Goal: Transaction & Acquisition: Book appointment/travel/reservation

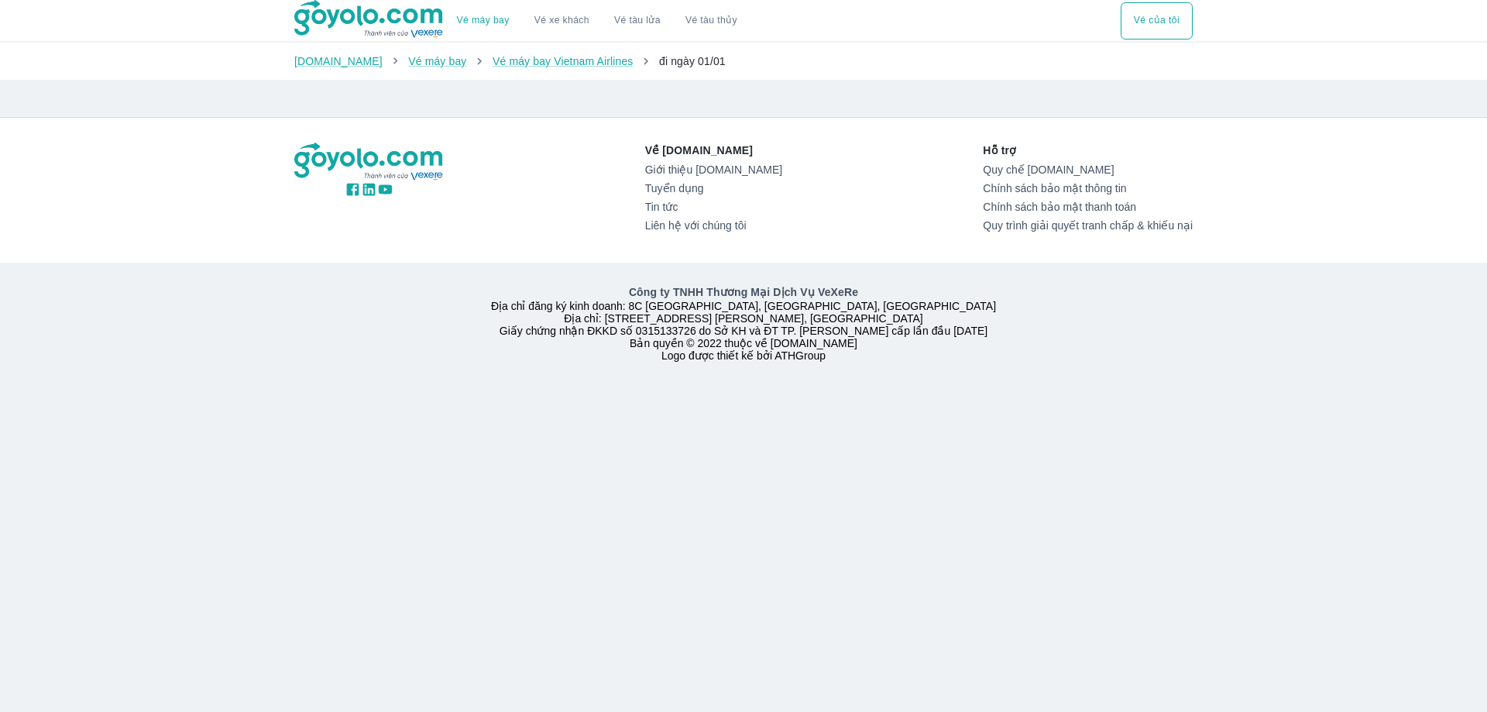
click at [1236, 476] on div "Vé máy bay Vé xe khách Vé tàu lửa Vé tàu thủy Vé của tôi [DOMAIN_NAME] Vé máy b…" at bounding box center [743, 356] width 1487 height 712
click at [550, 16] on link "Vé xe khách" at bounding box center [561, 21] width 55 height 12
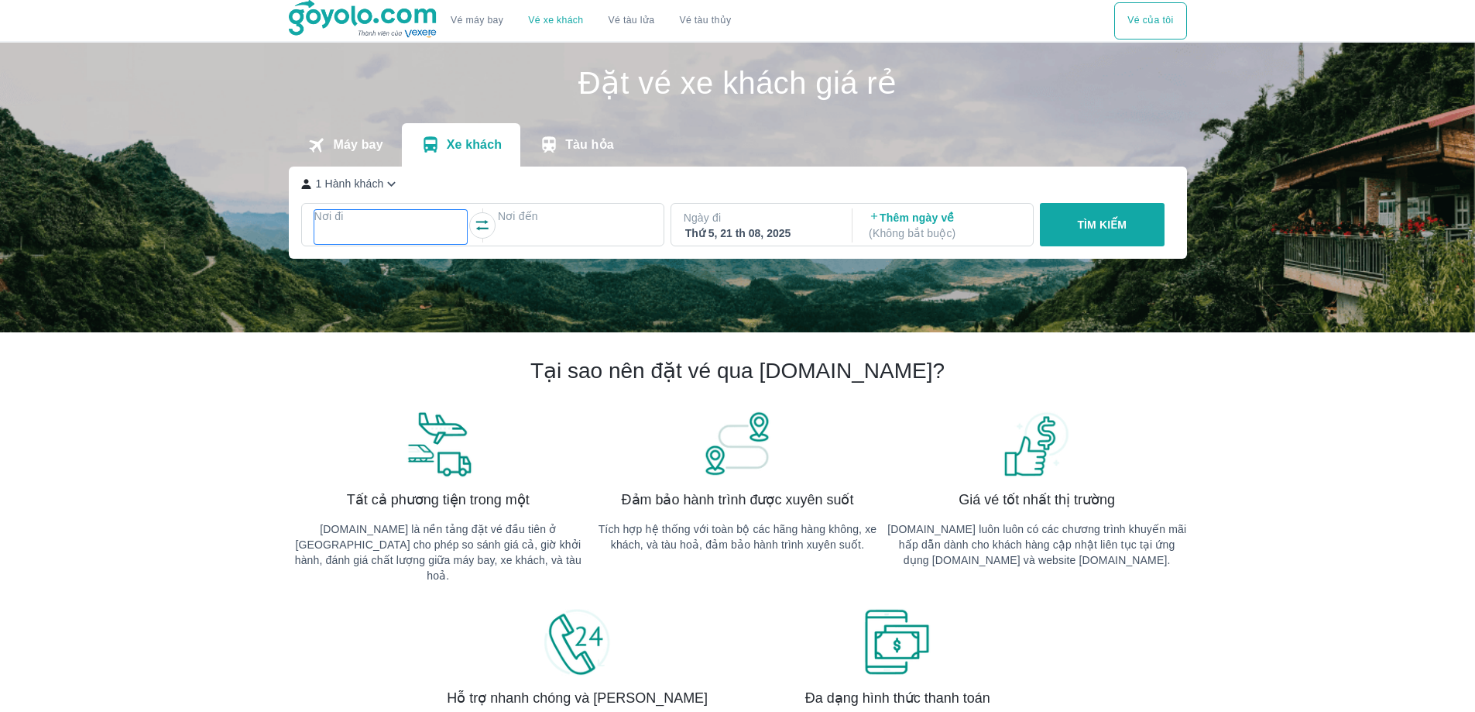
click at [323, 216] on p "Nơi đi" at bounding box center [390, 215] width 153 height 15
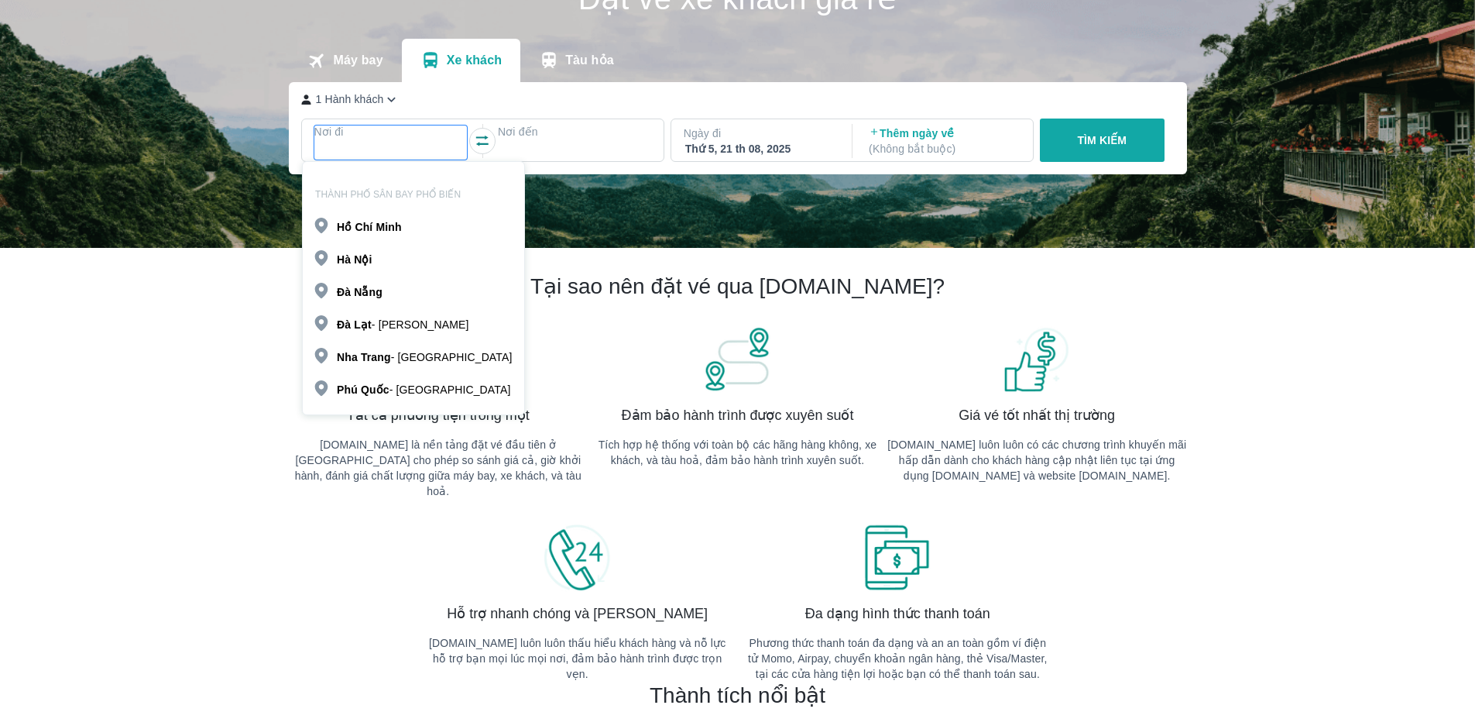
scroll to position [89, 0]
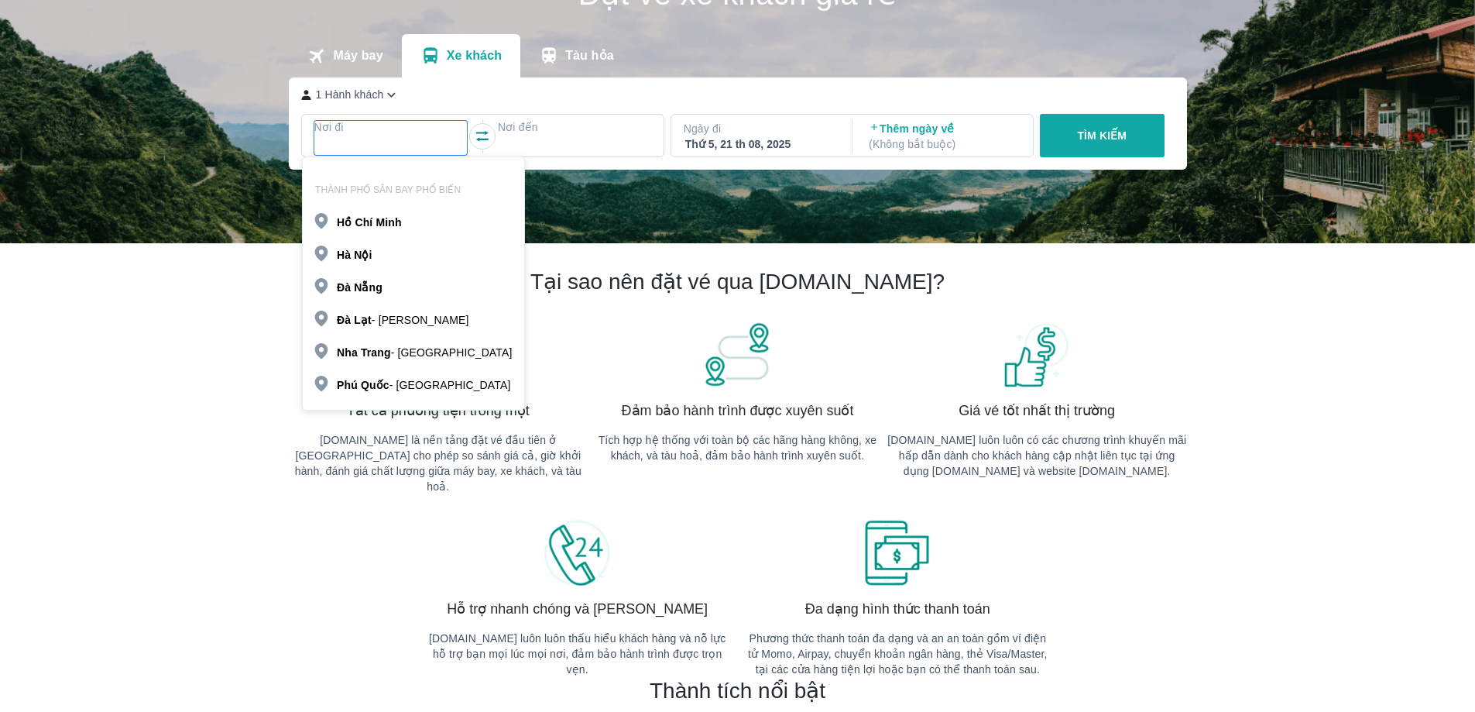
click at [357, 249] on b "Nội" at bounding box center [363, 255] width 18 height 12
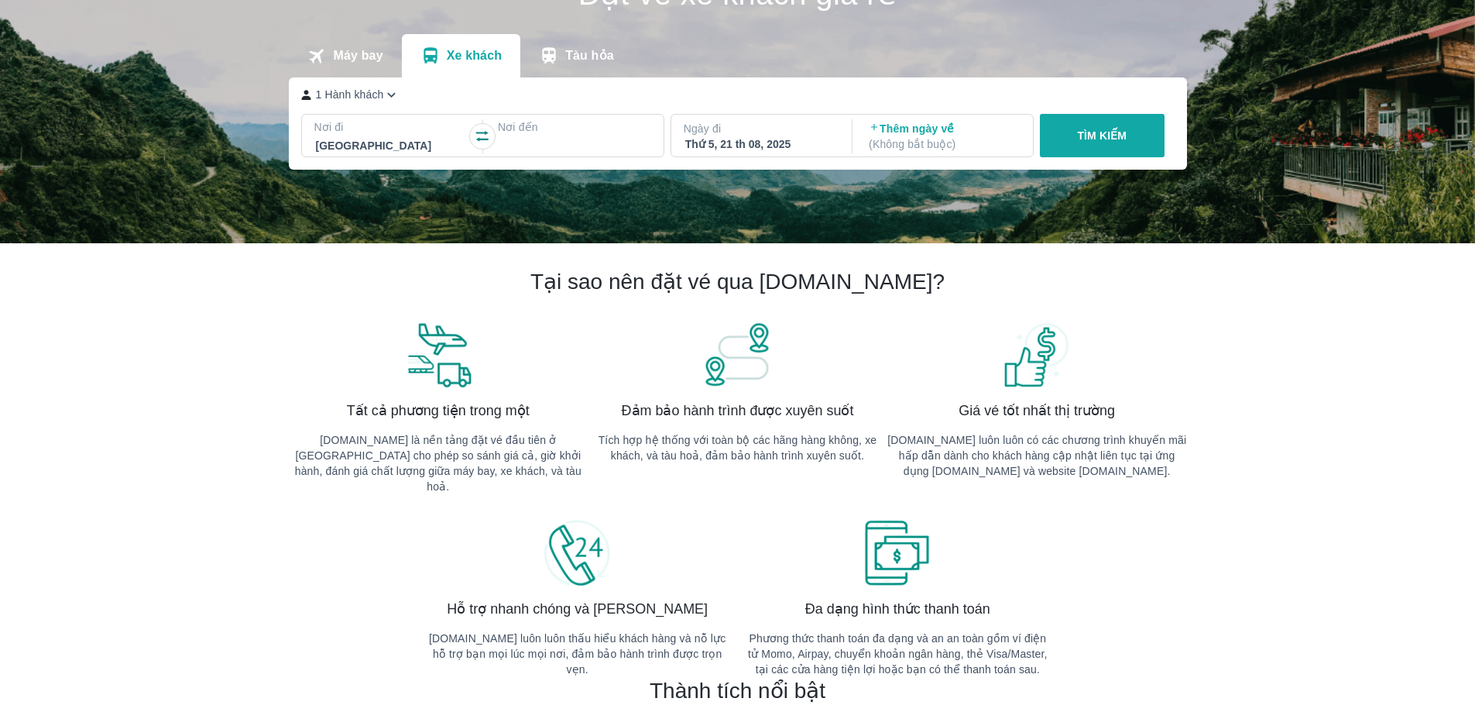
click at [385, 96] on icon "button" at bounding box center [391, 95] width 16 height 16
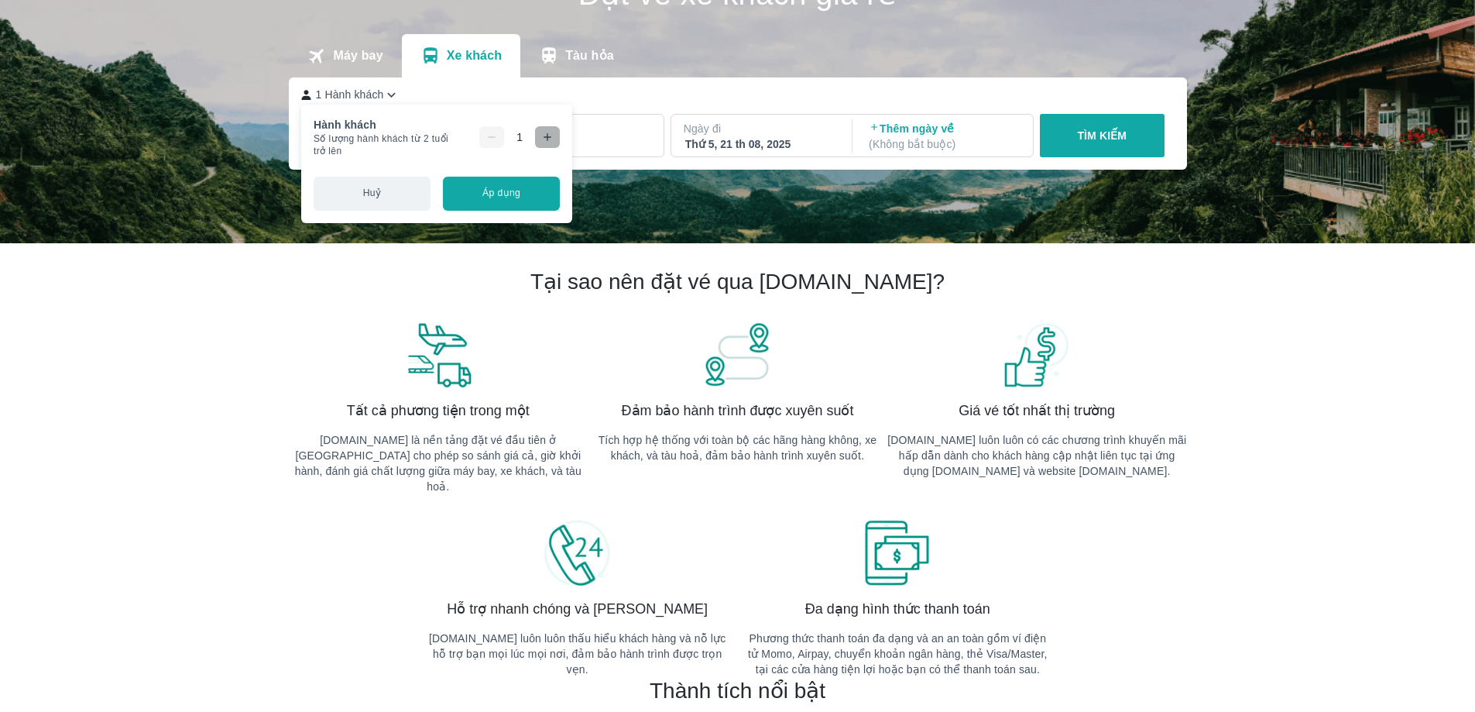
click at [543, 134] on icon "button" at bounding box center [547, 137] width 12 height 12
click at [631, 146] on div at bounding box center [574, 145] width 150 height 19
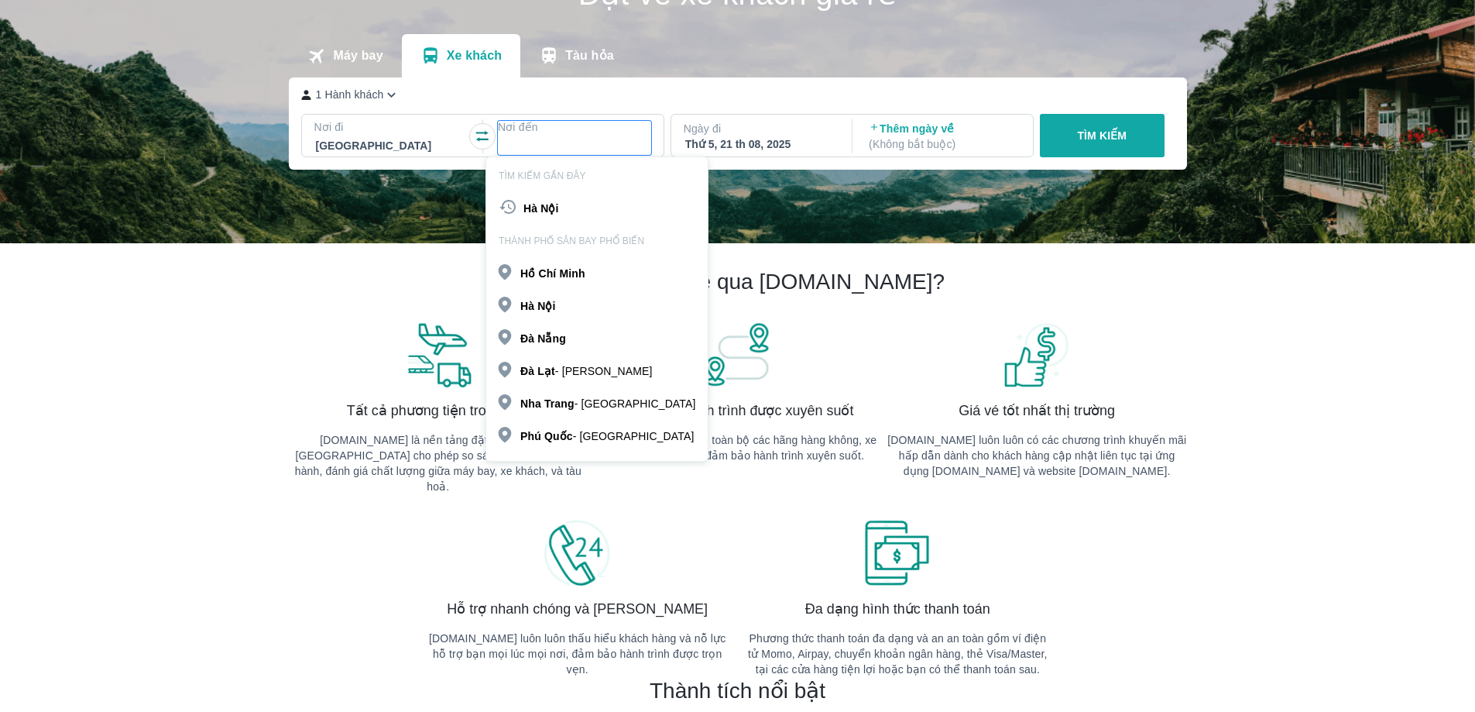
click at [585, 372] on p "Đà Lạt - Lâm Đồng" at bounding box center [586, 370] width 132 height 15
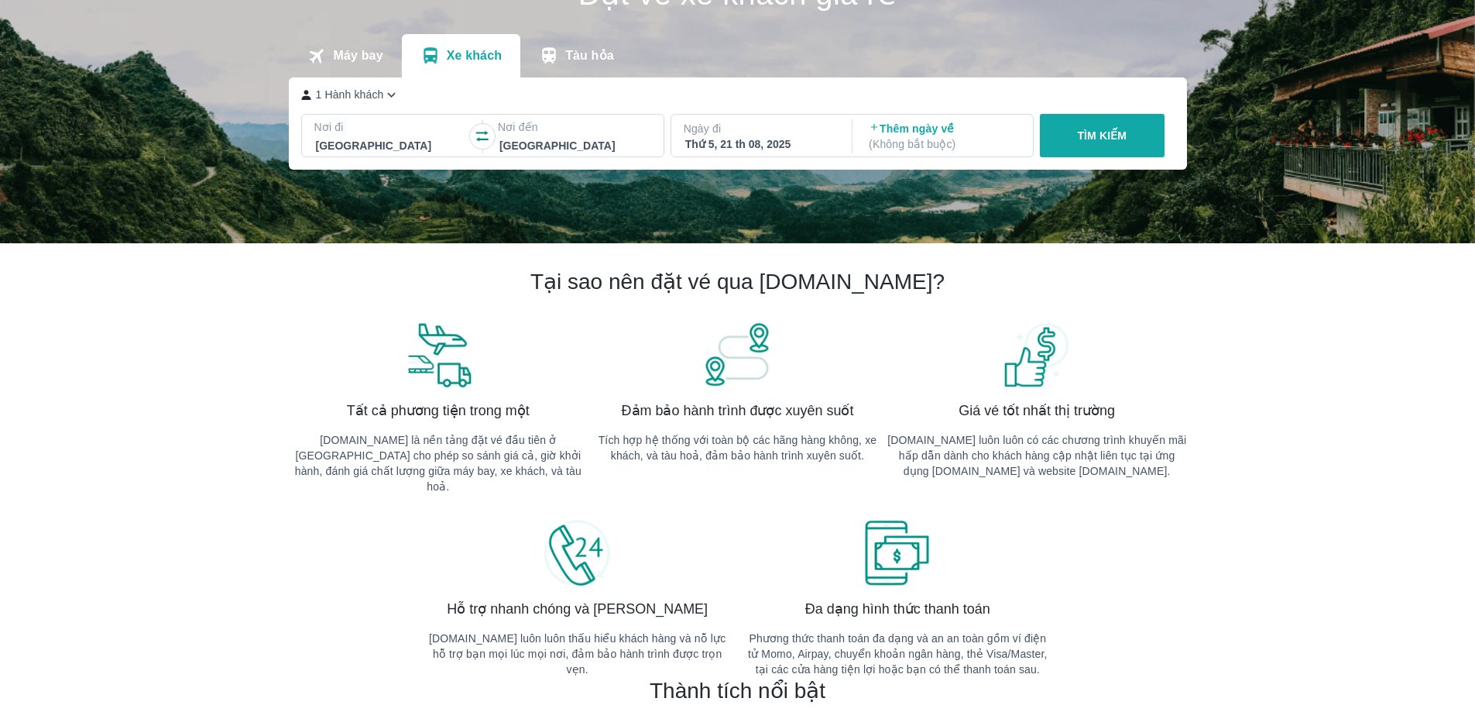
click at [757, 148] on div "Thứ 5, 21 th 08, 2025" at bounding box center [760, 143] width 150 height 15
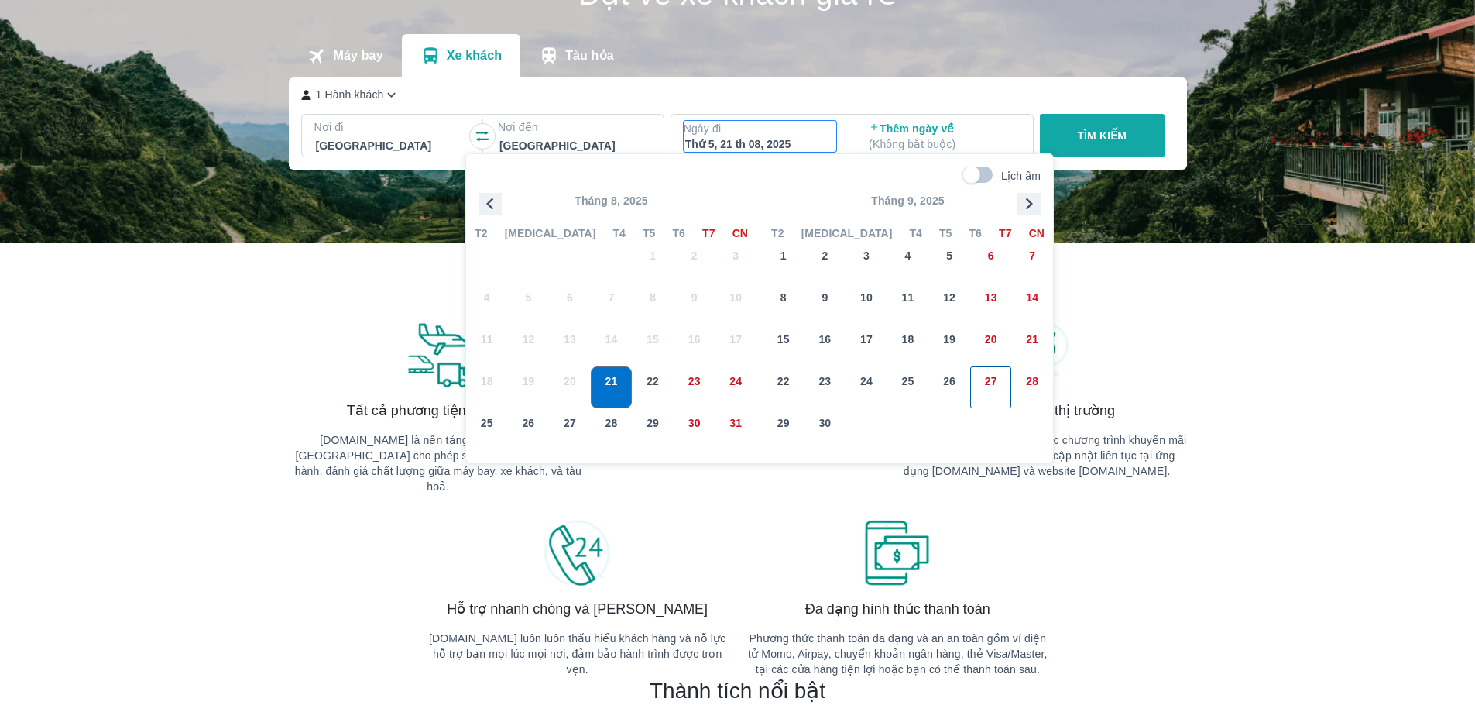
click at [985, 383] on span "27" at bounding box center [991, 380] width 12 height 15
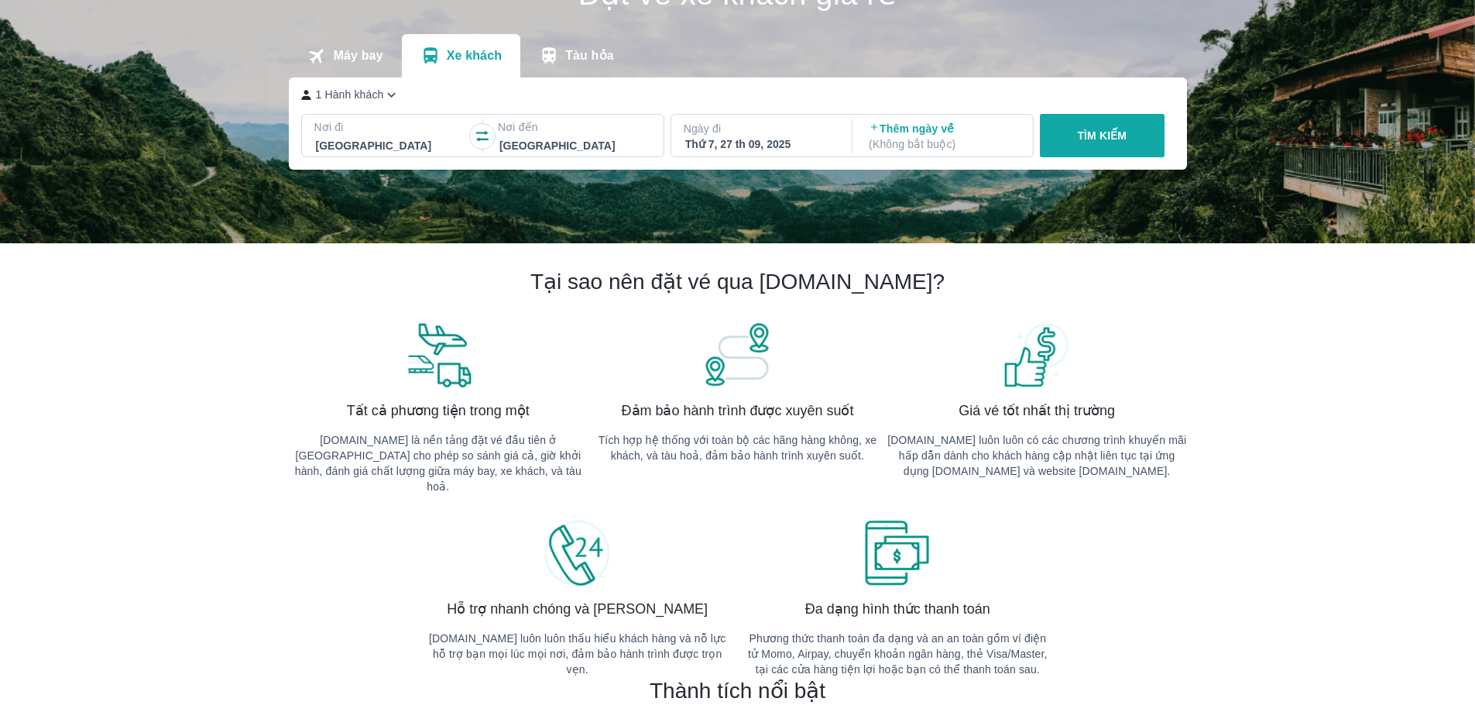
click at [896, 145] on p "( Không bắt buộc )" at bounding box center [944, 143] width 150 height 15
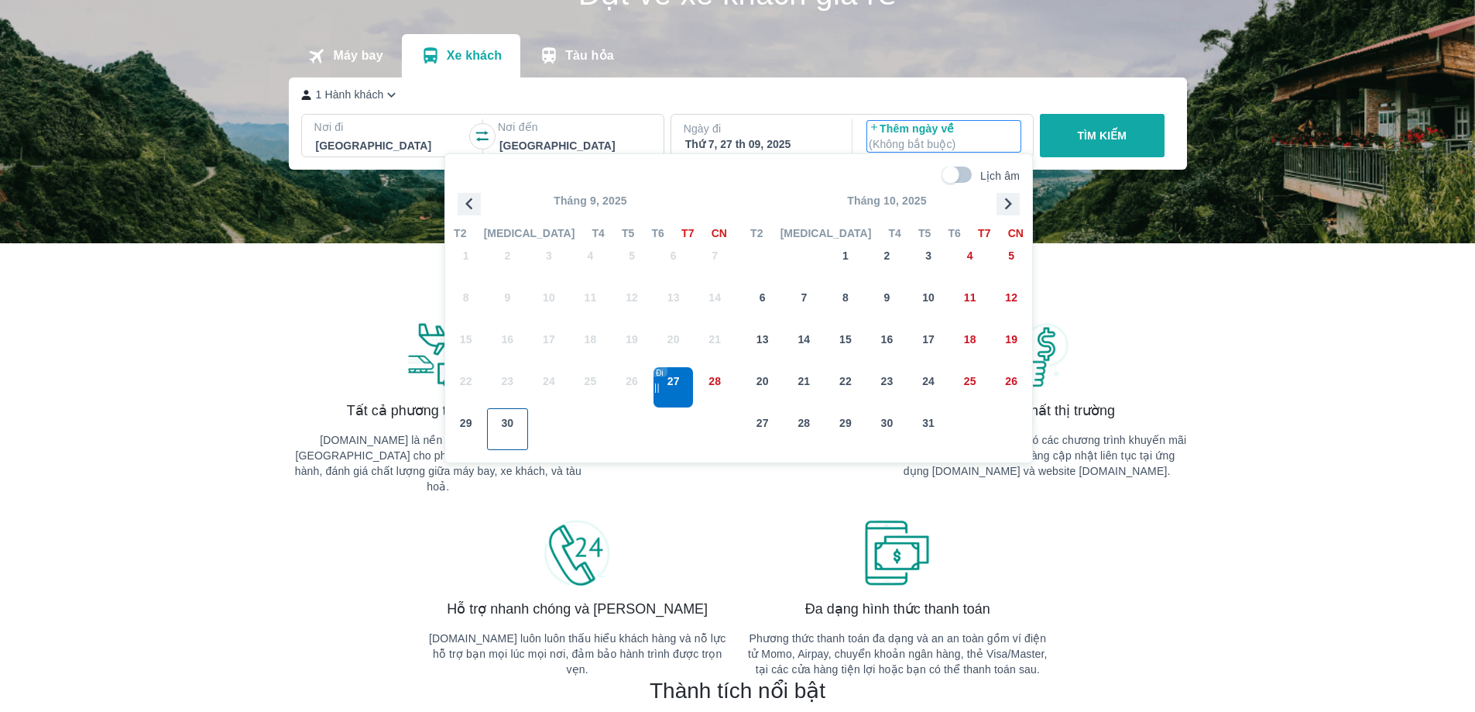
click at [501, 431] on div "30" at bounding box center [508, 429] width 40 height 40
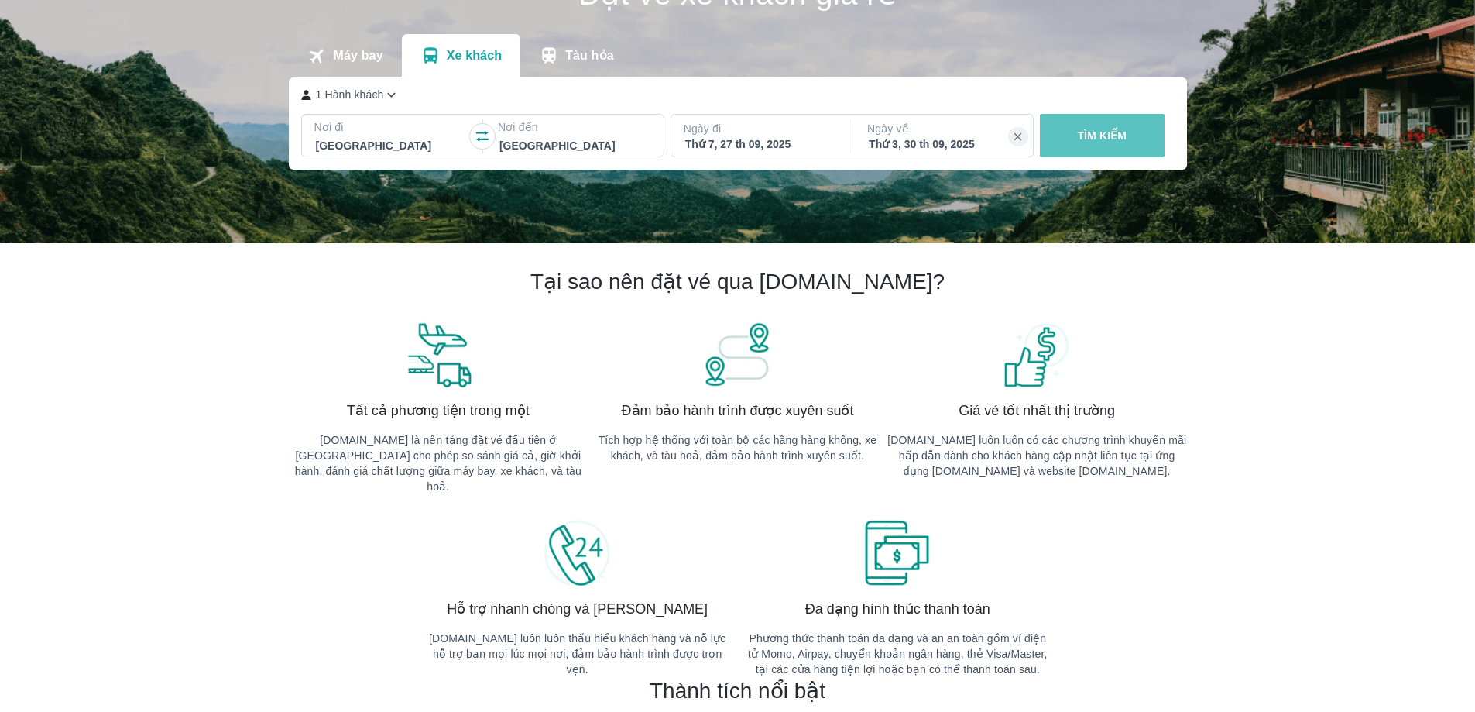
click at [1110, 131] on p "TÌM KIẾM" at bounding box center [1102, 135] width 50 height 15
click at [1103, 157] on button "TÌM KIẾM" at bounding box center [1102, 135] width 125 height 43
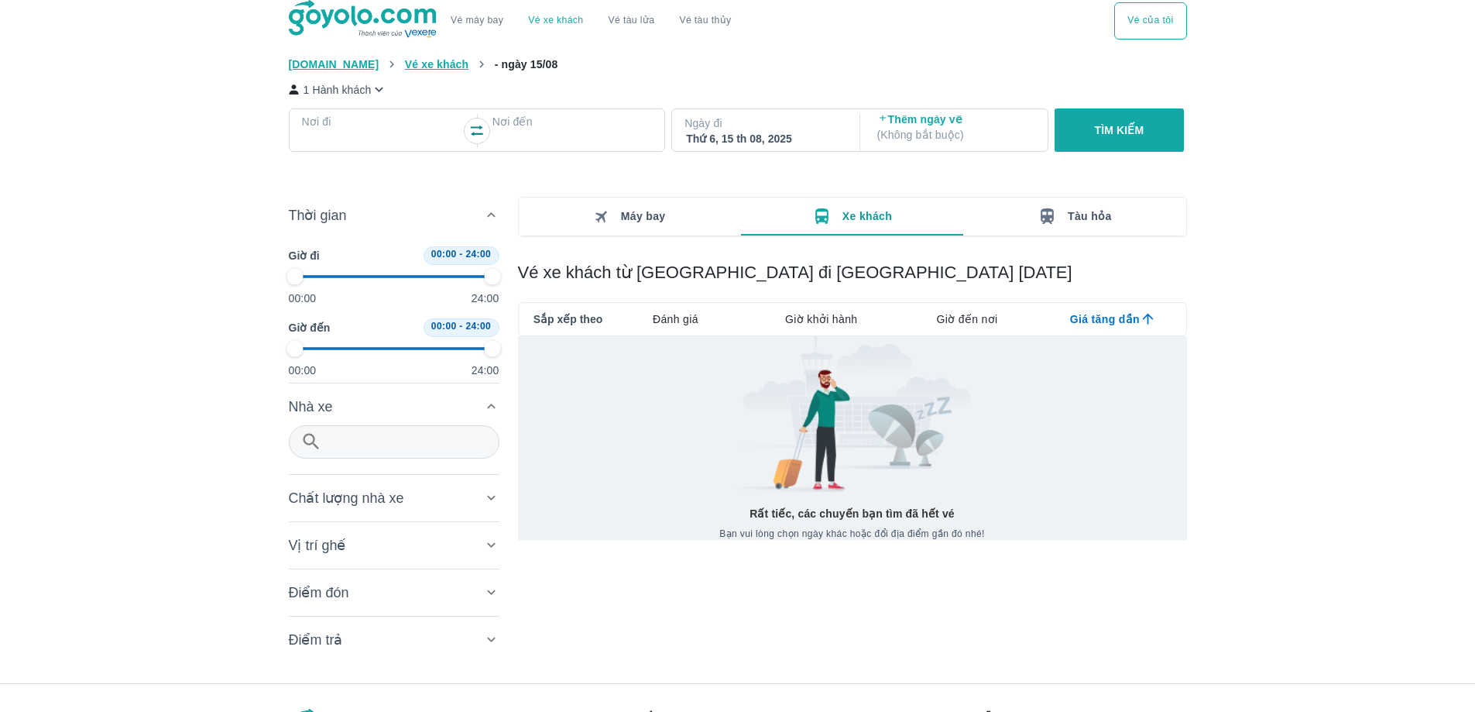
click at [1091, 210] on span "Tàu hỏa" at bounding box center [1090, 216] width 44 height 12
type input "97.9166666666667"
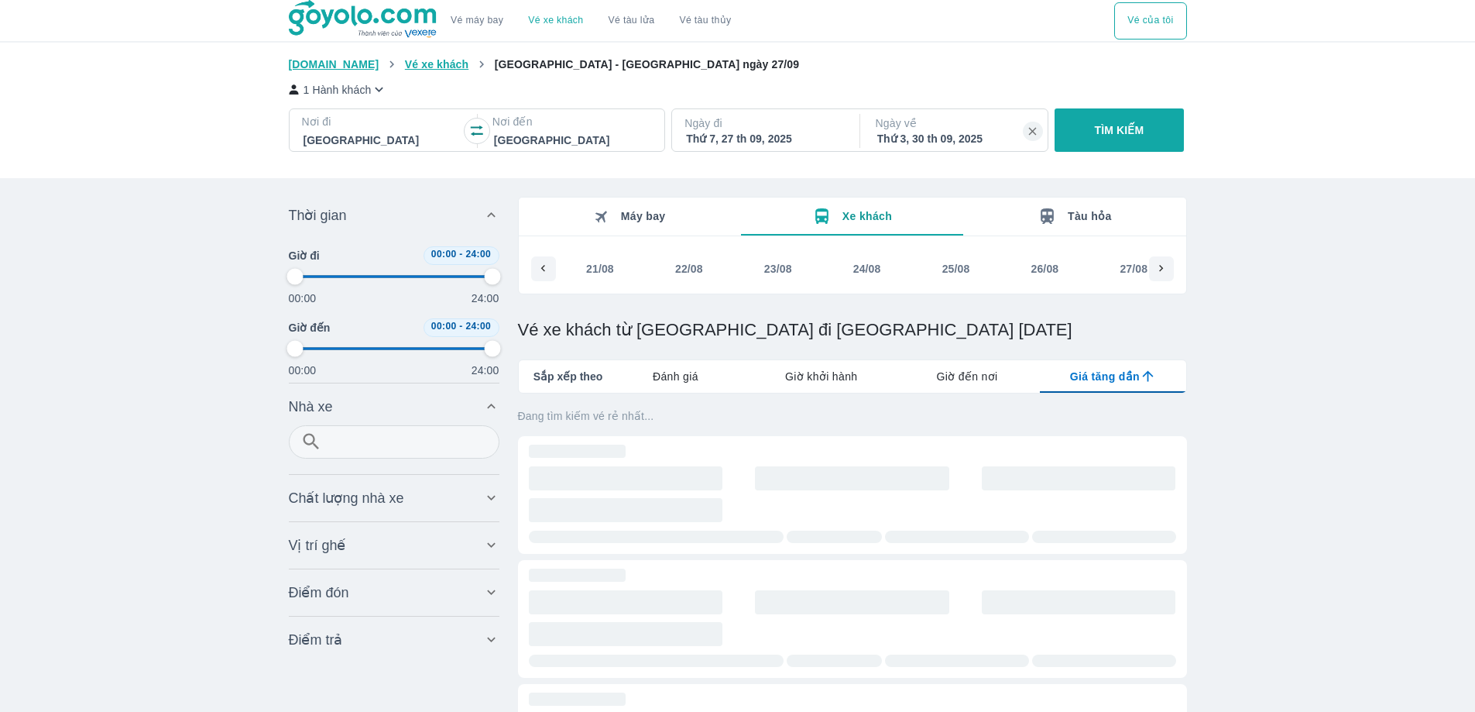
type input "97.9166666666667"
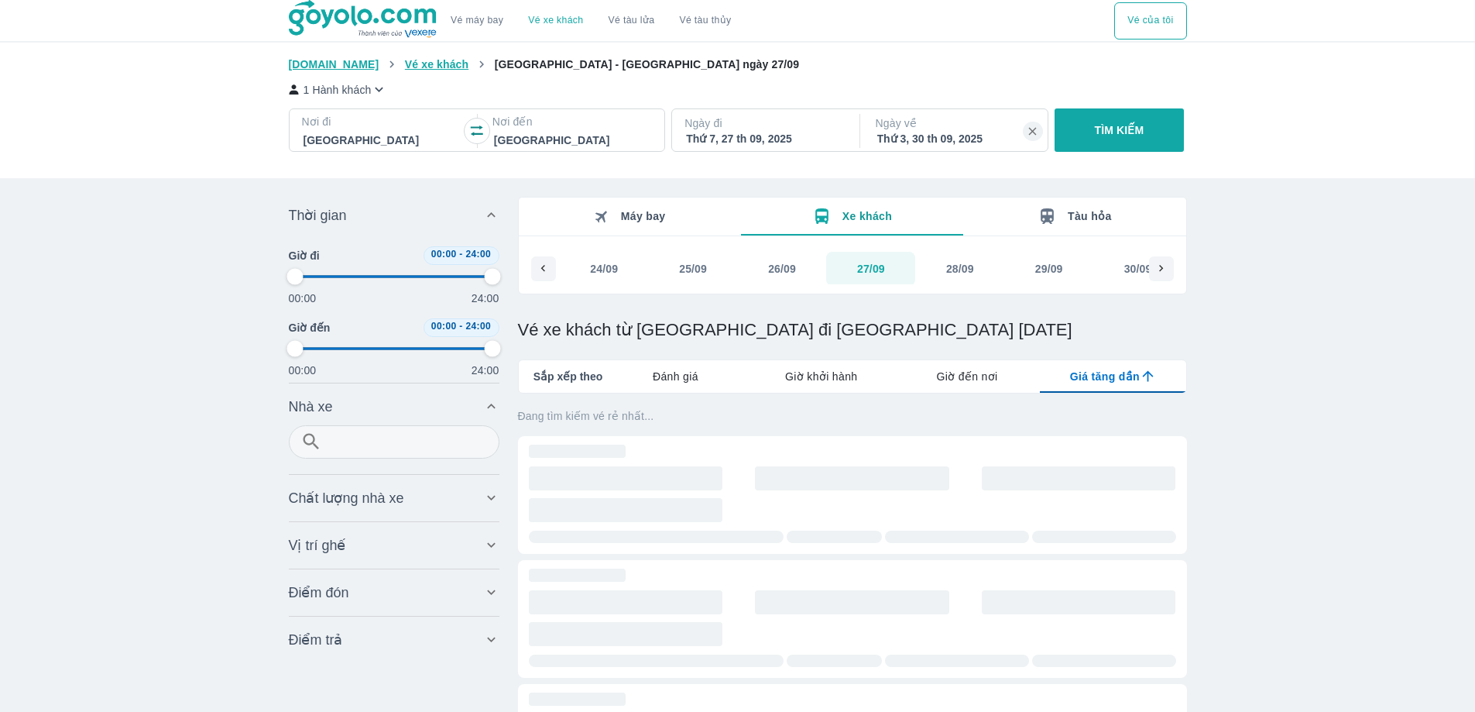
type input "97.9166666666667"
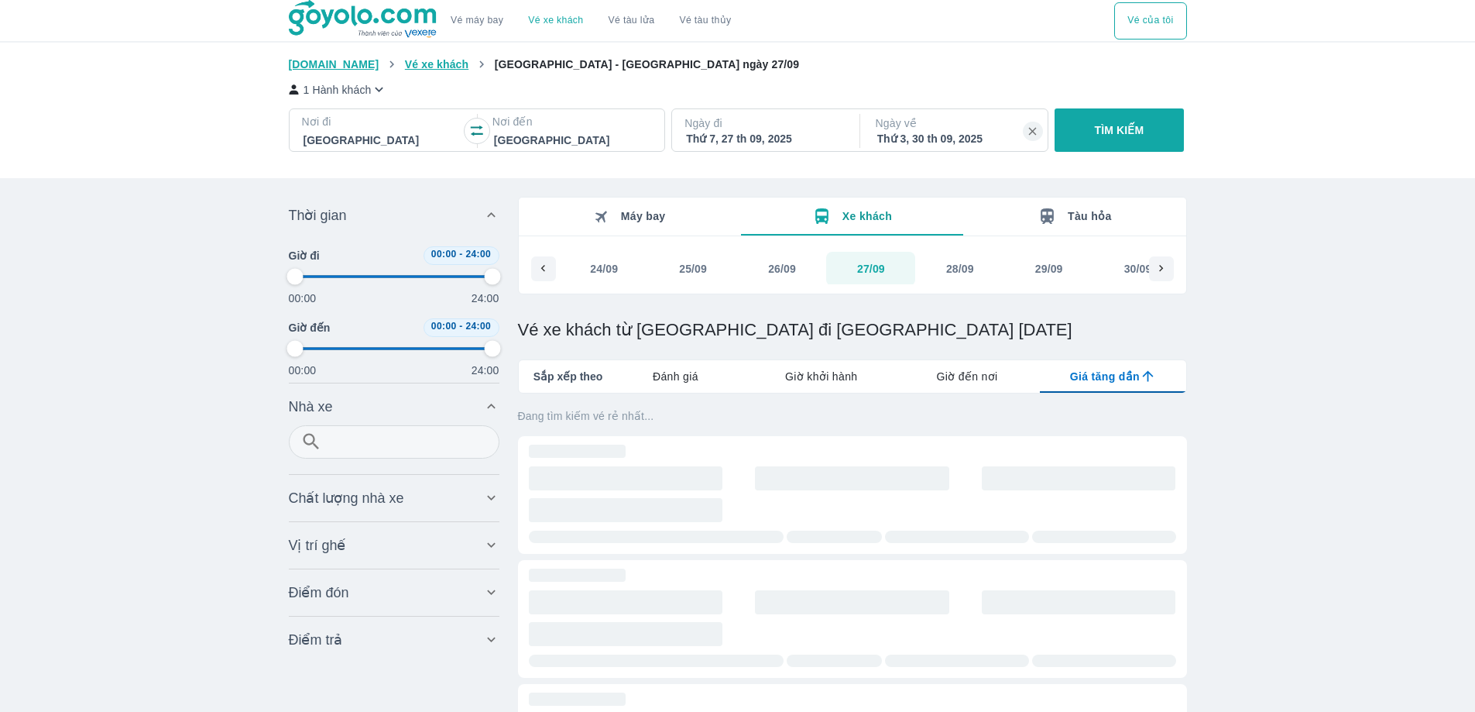
type input "97.9166666666667"
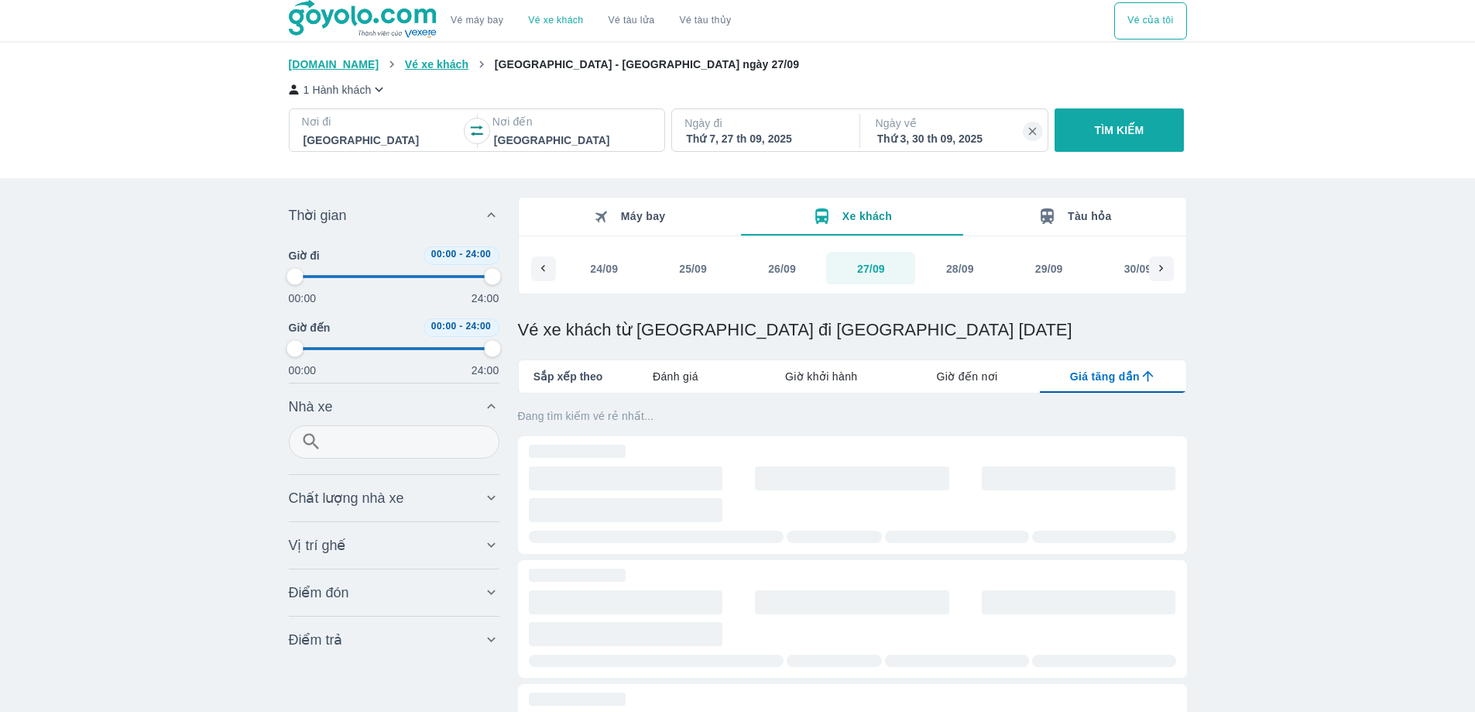
type input "97.9166666666667"
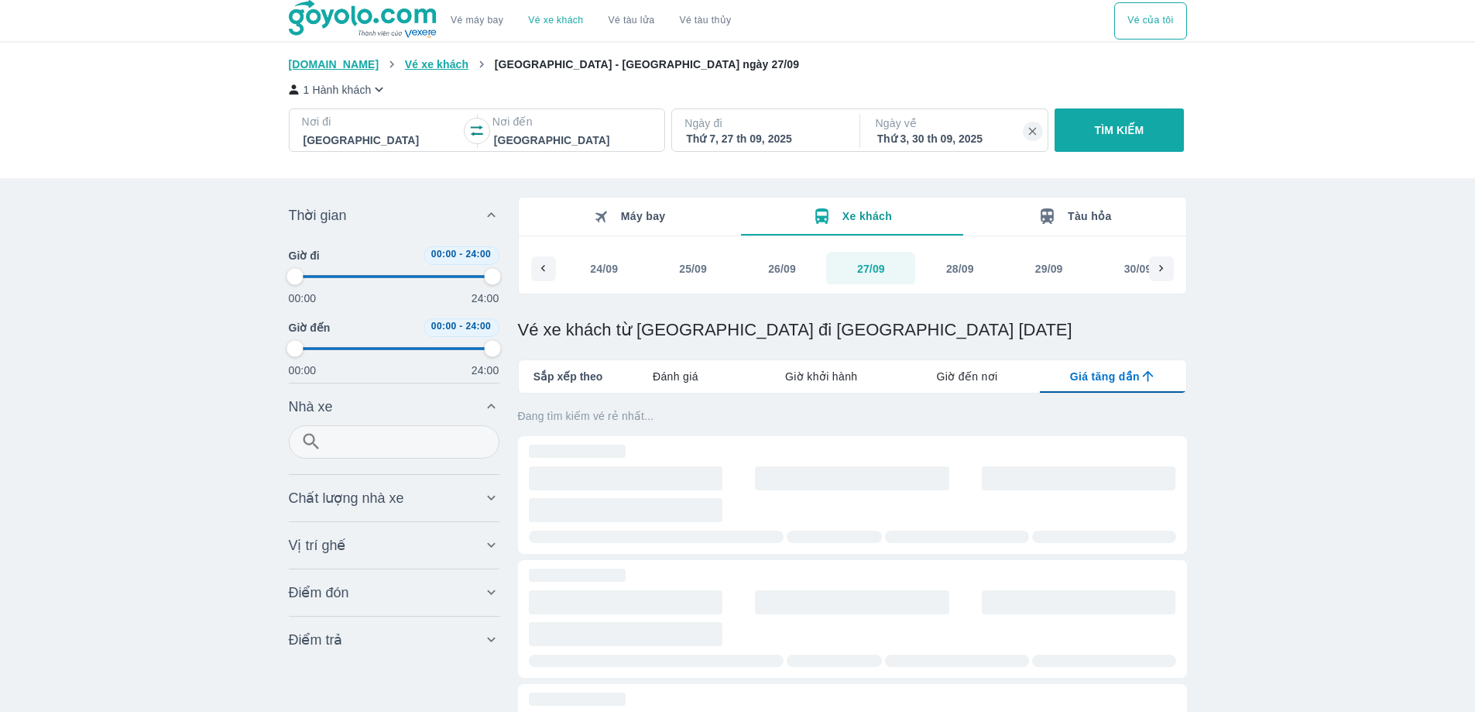
type input "97.9166666666667"
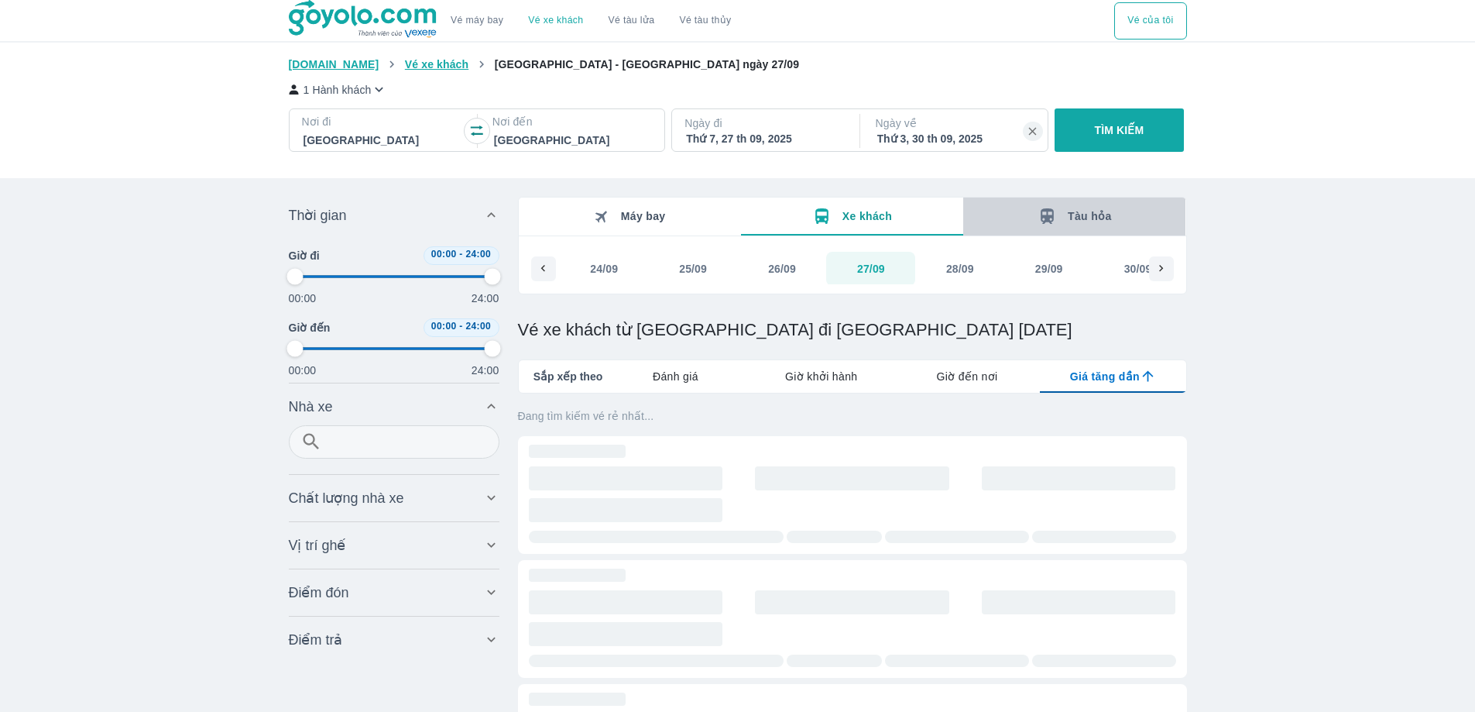
click at [1086, 234] on button "Tàu hỏa" at bounding box center [1074, 216] width 222 height 38
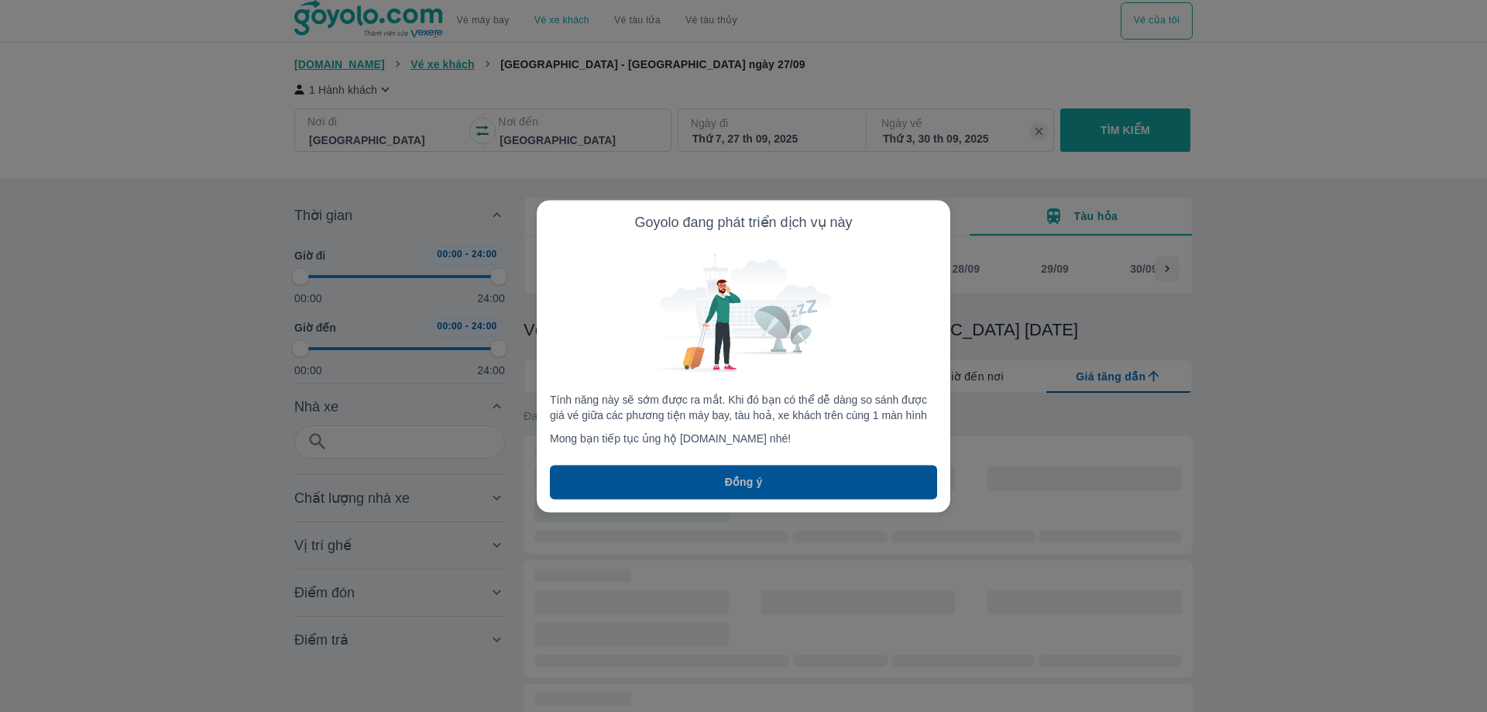
click at [763, 478] on button "Đồng ý" at bounding box center [743, 482] width 387 height 34
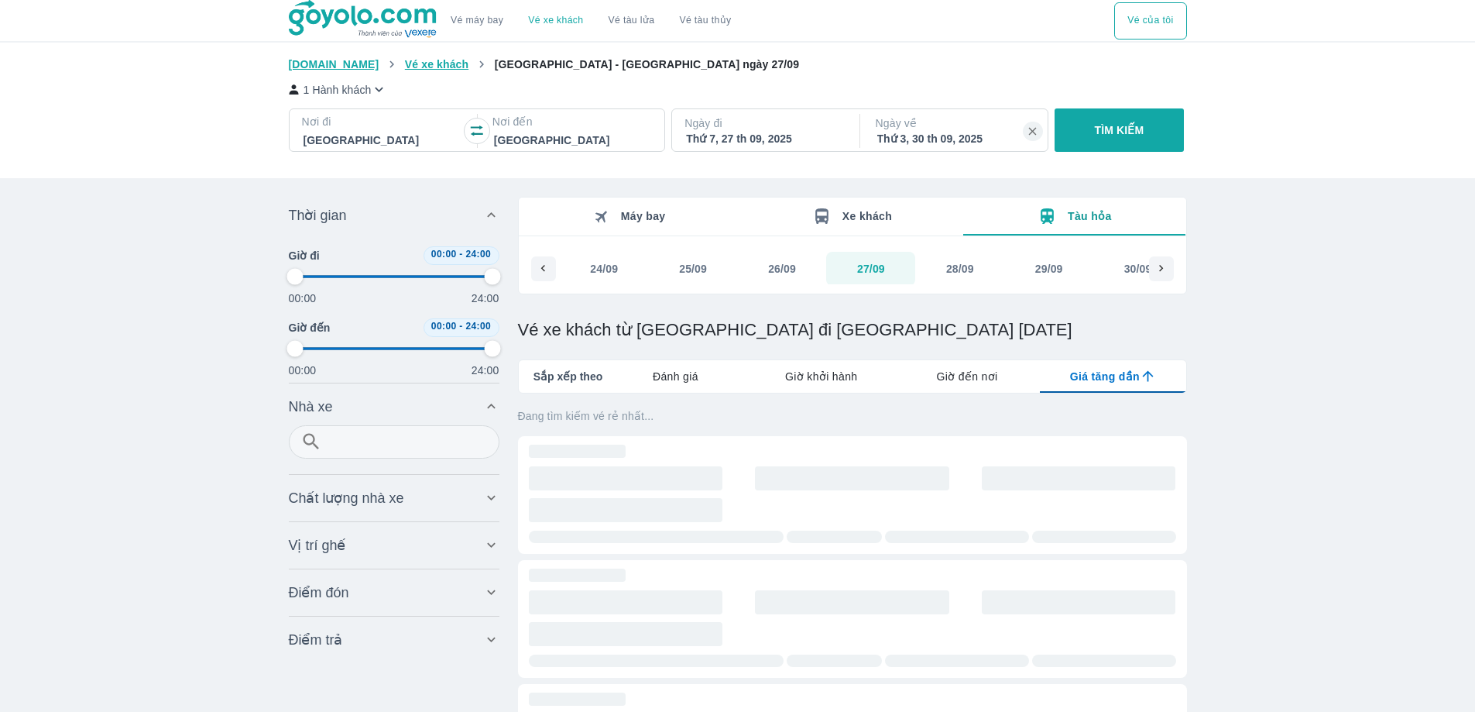
click at [882, 218] on span "Xe khách" at bounding box center [867, 216] width 50 height 12
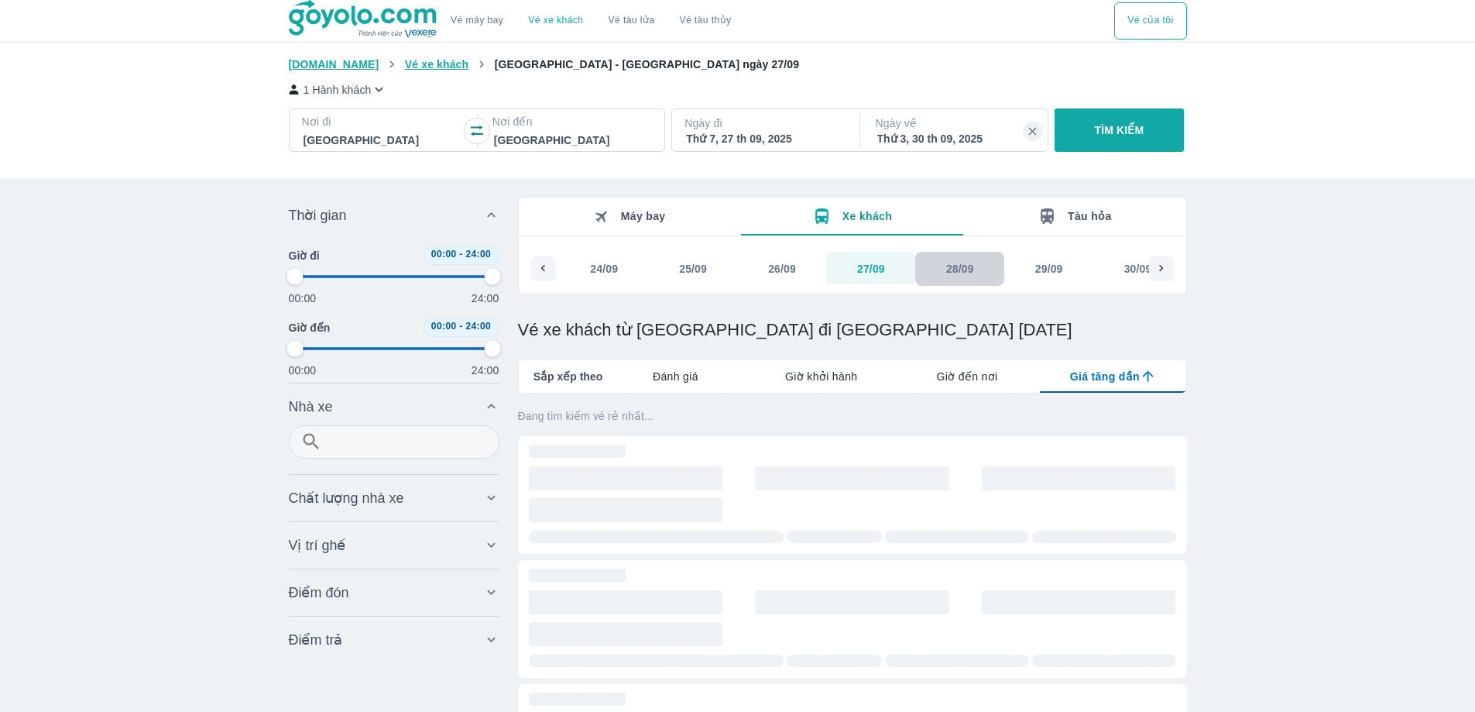
click at [962, 269] on div "28/09" at bounding box center [960, 268] width 28 height 15
type input "97.9166666666667"
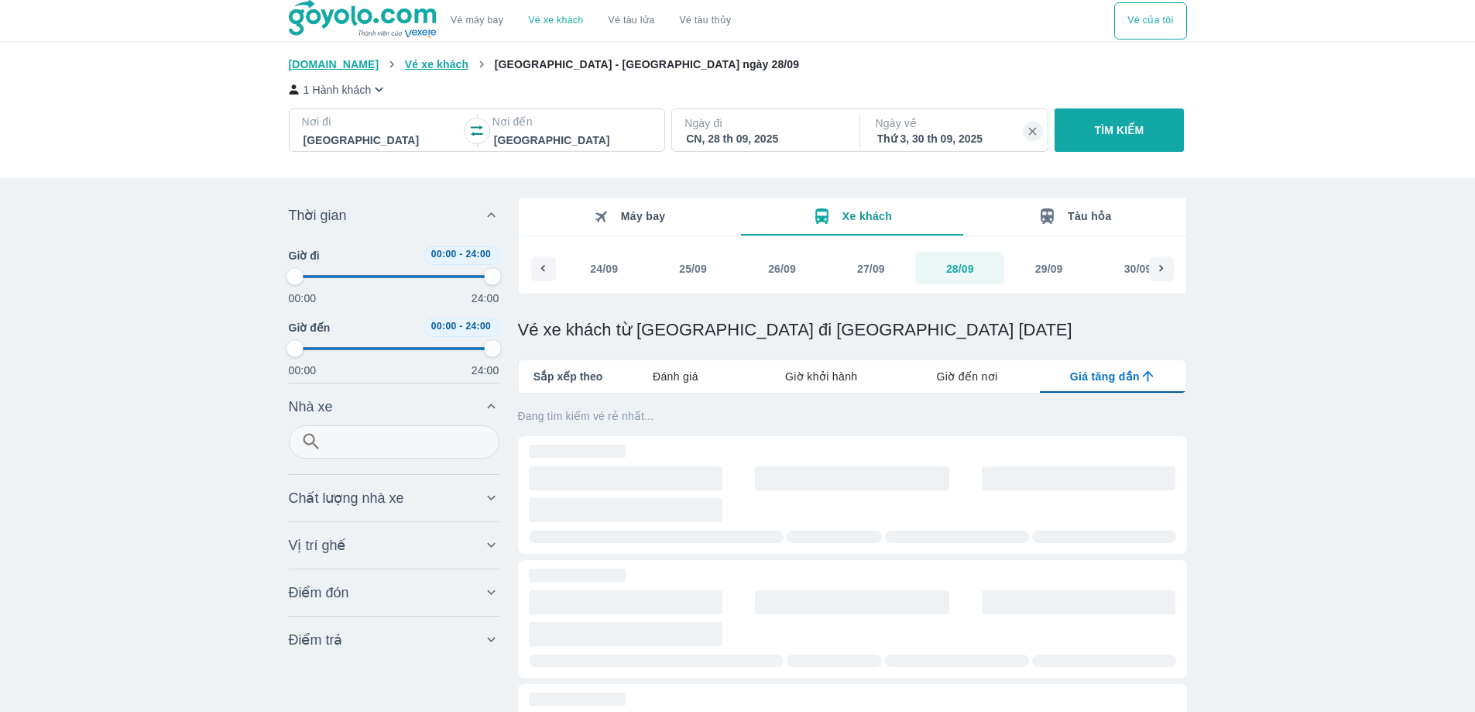
type input "97.9166666666667"
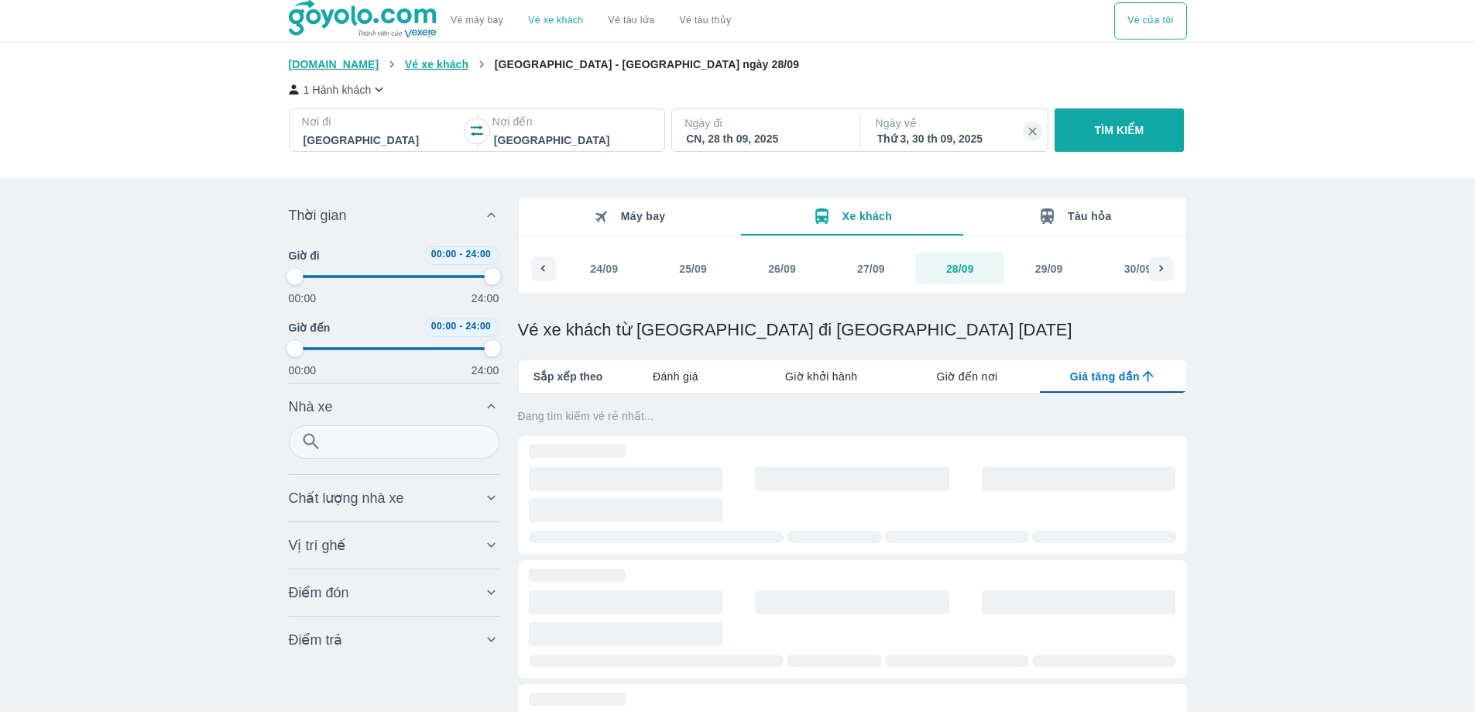
type input "97.9166666666667"
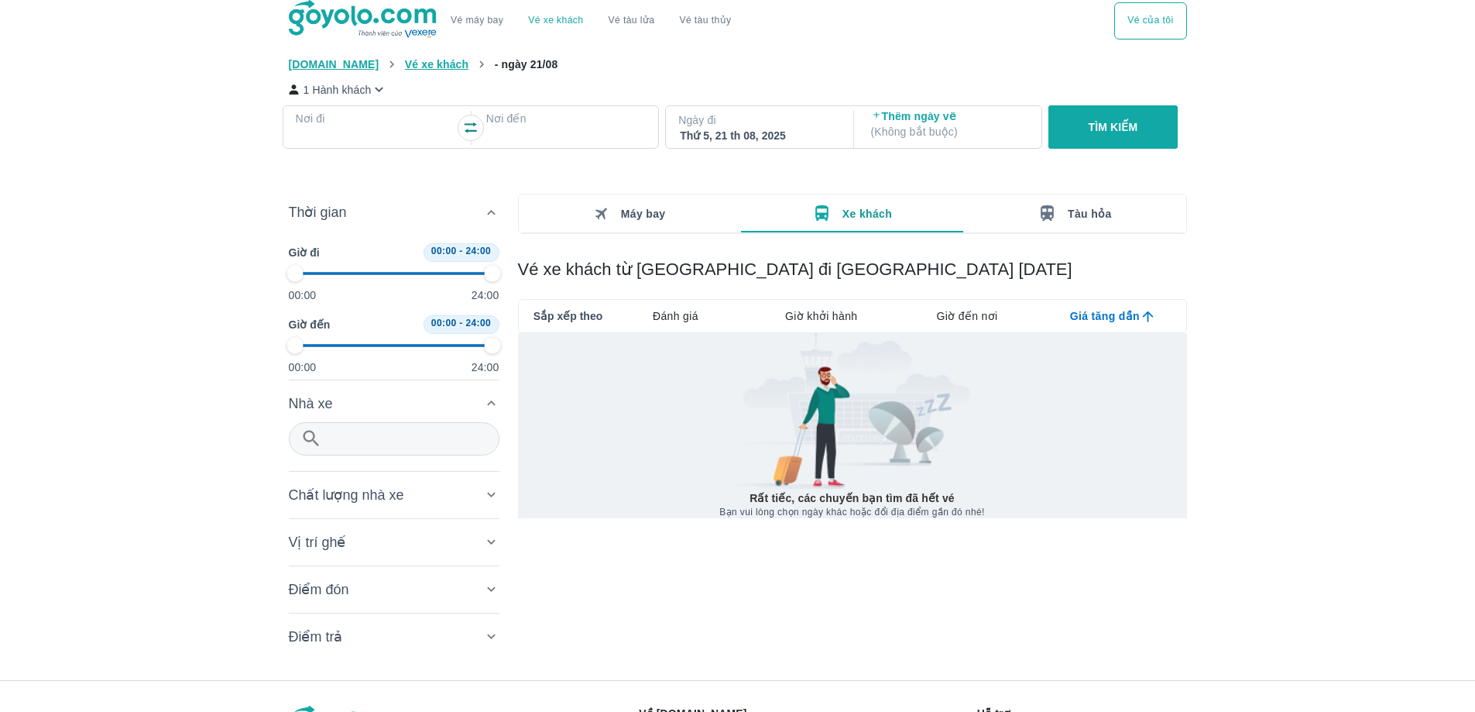
type input "97.9166666666667"
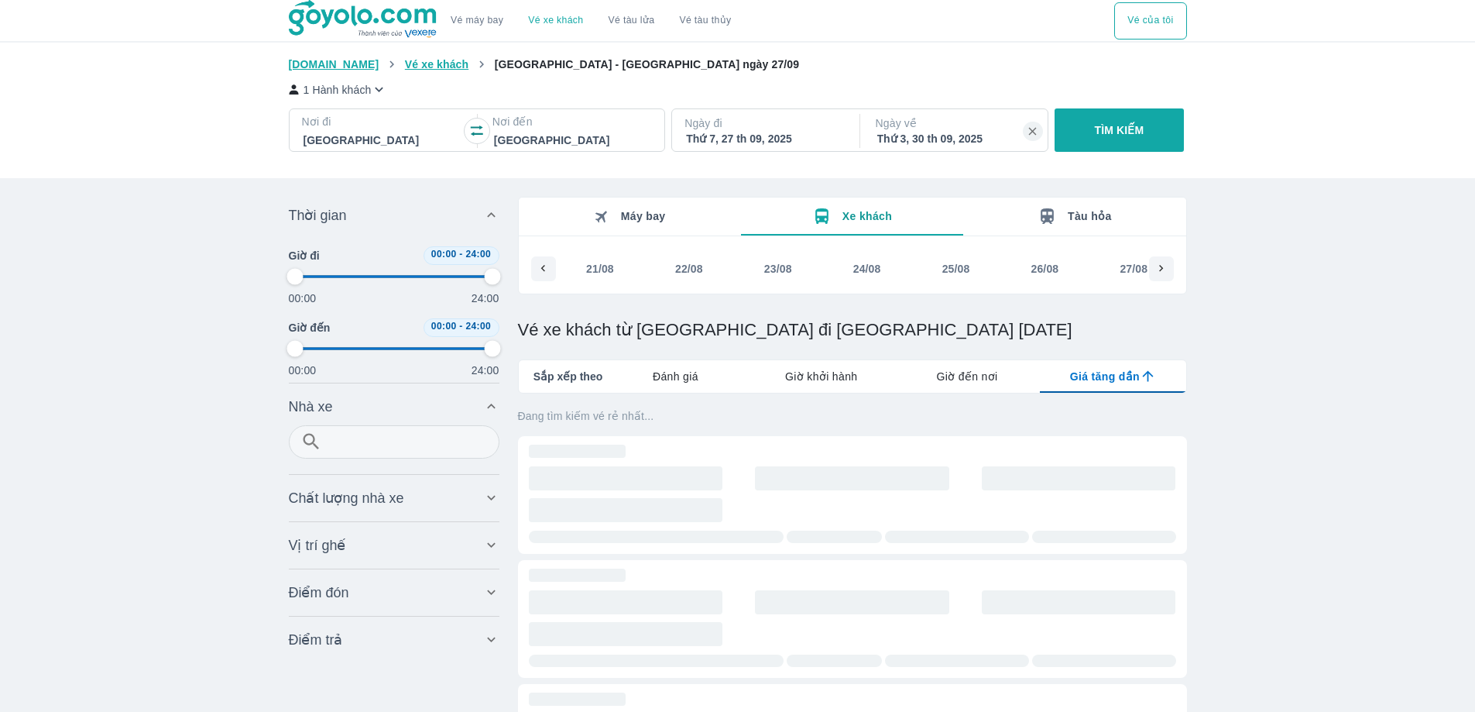
type input "97.9166666666667"
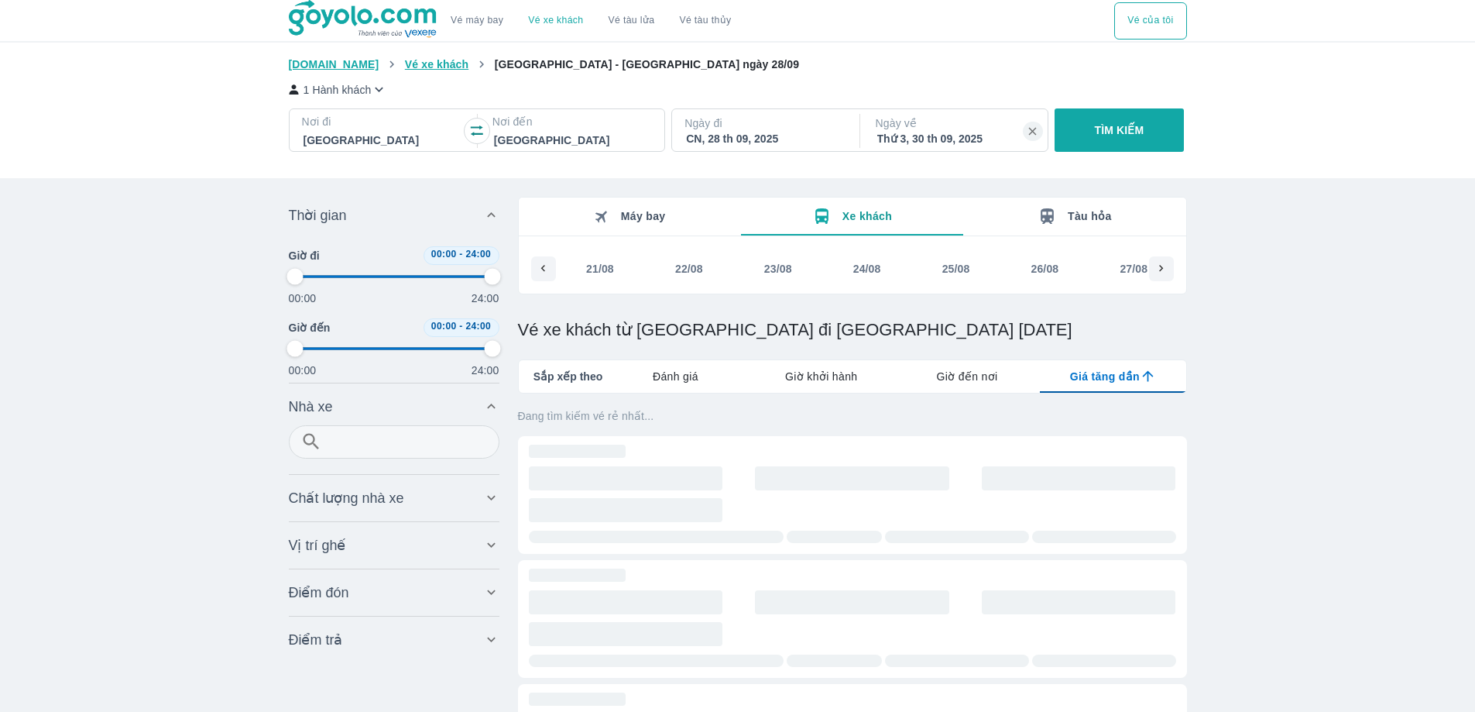
type input "97.9166666666667"
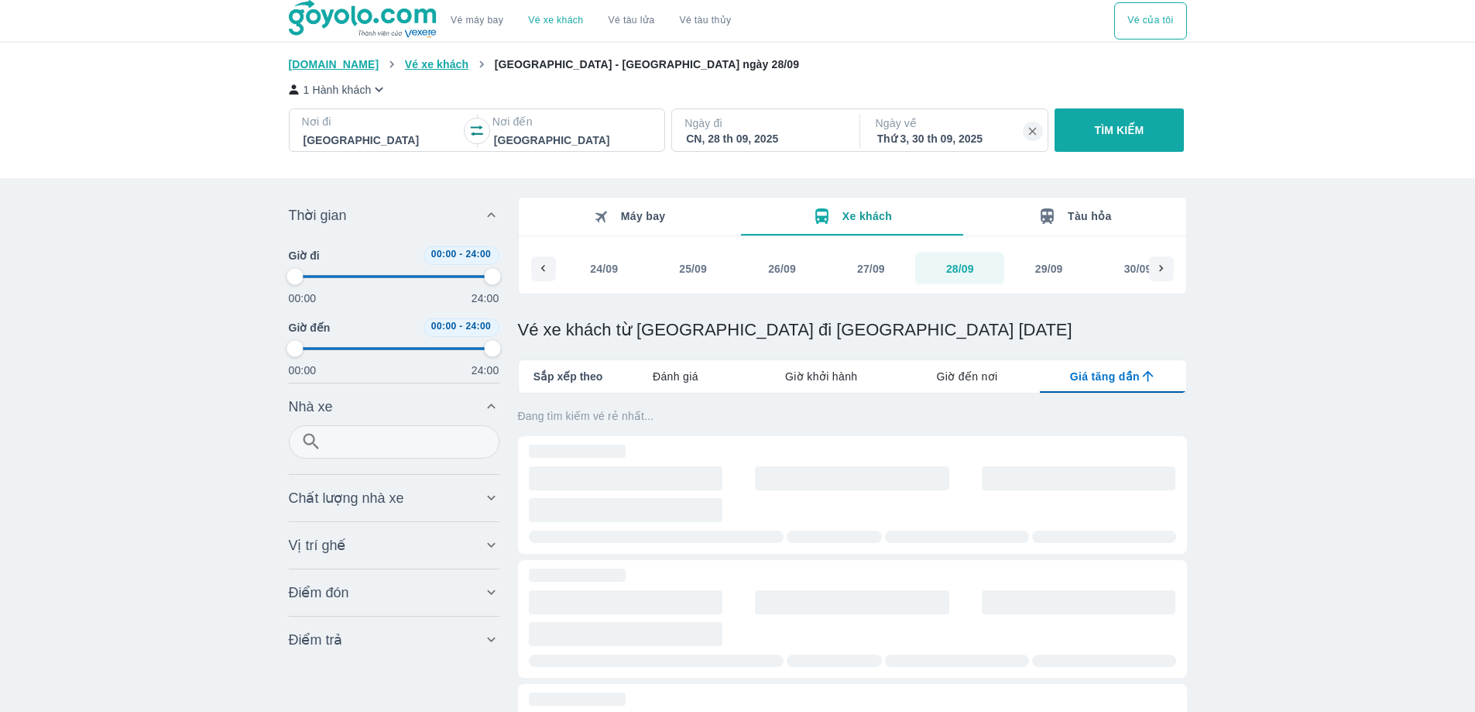
type input "97.9166666666667"
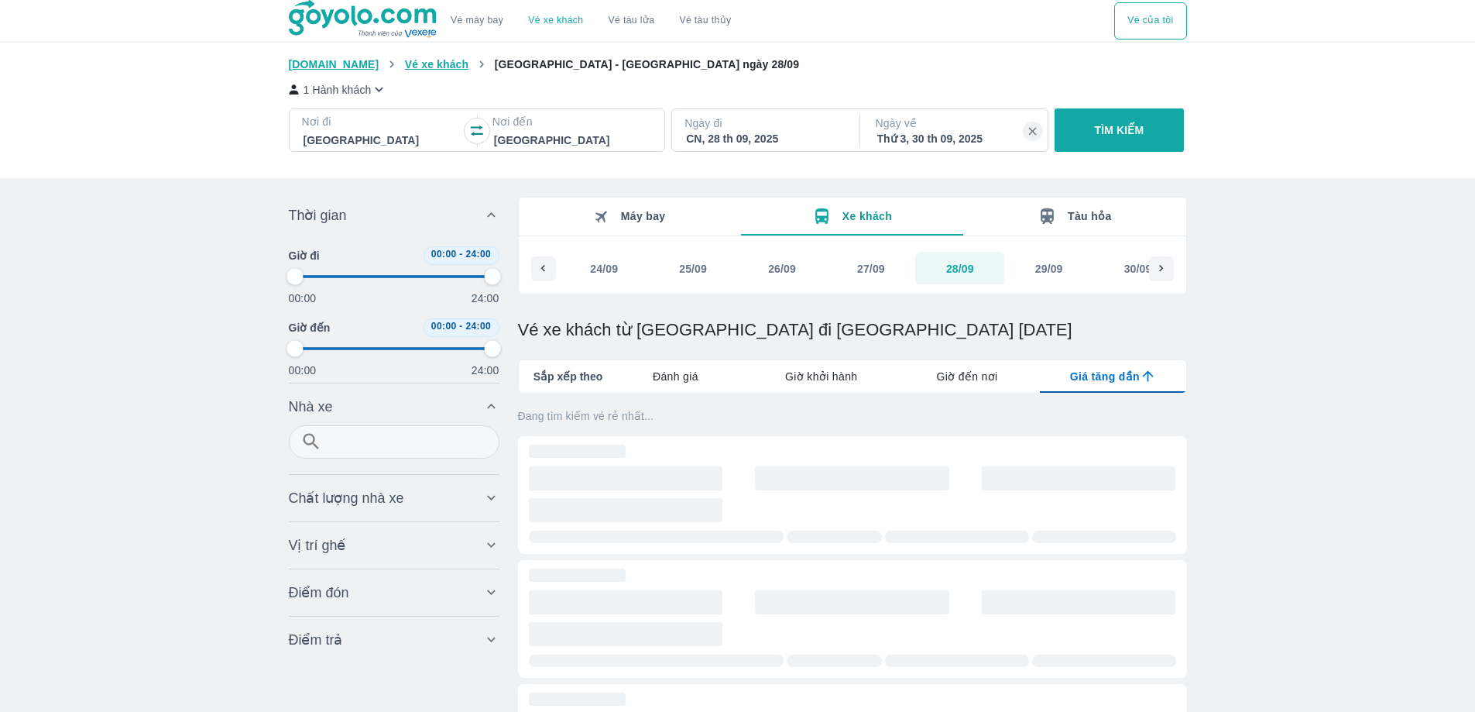
type input "97.9166666666667"
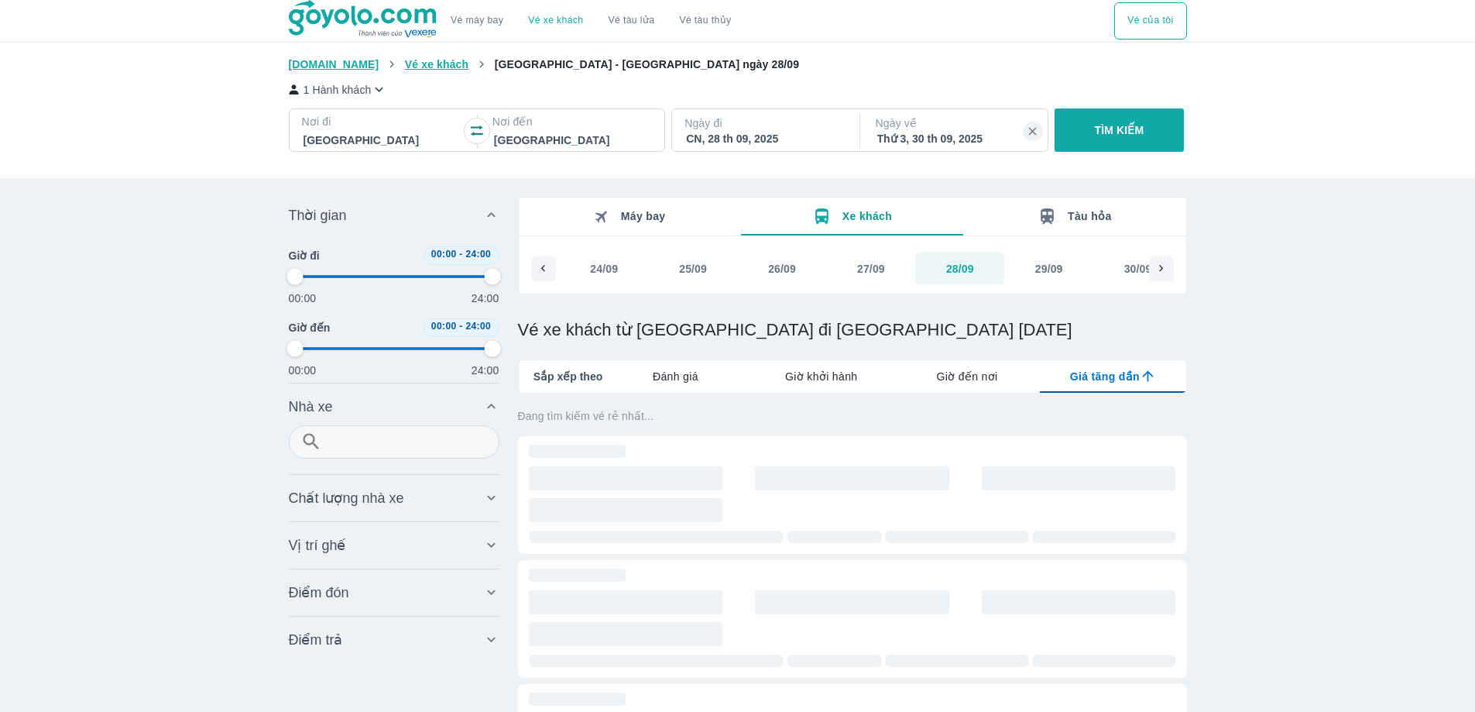
type input "97.9166666666667"
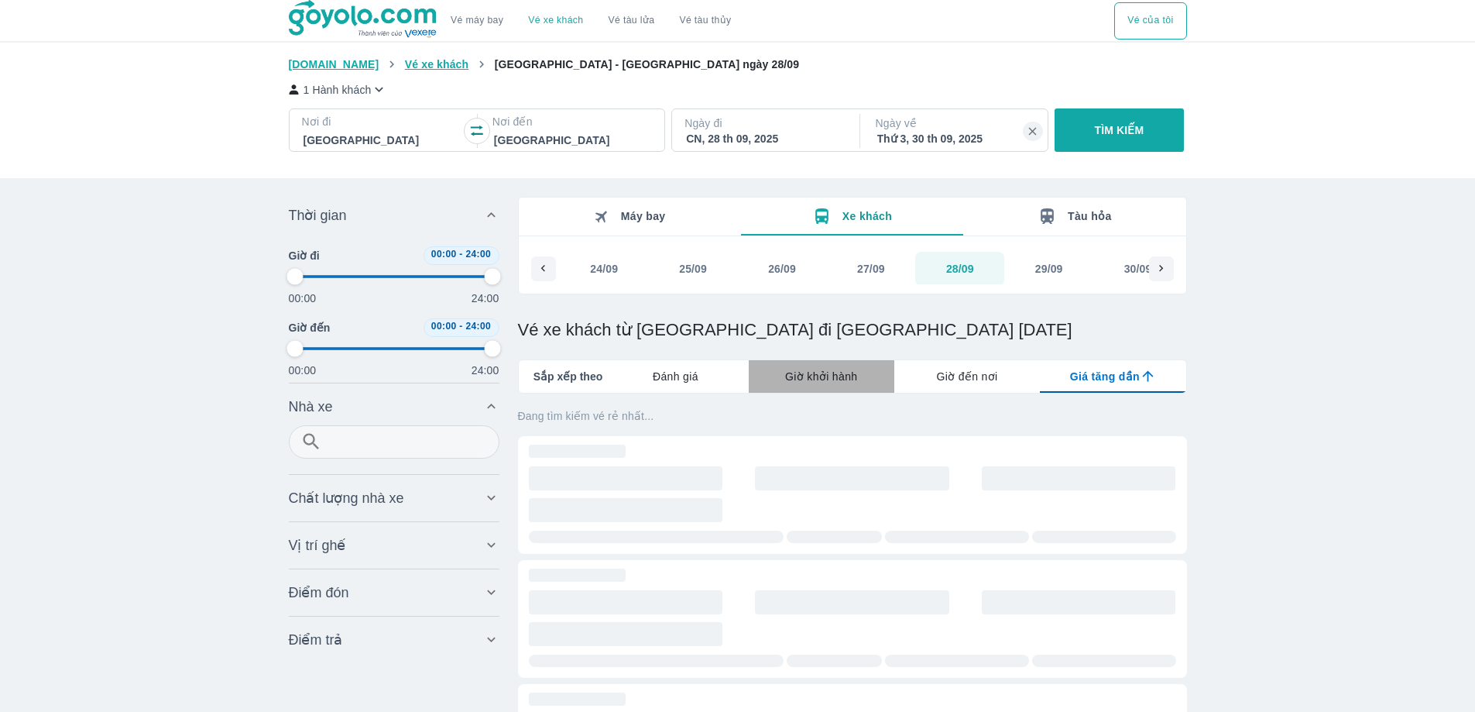
click at [798, 374] on span "Giờ khởi hành" at bounding box center [821, 376] width 72 height 15
type input "97.9166666666667"
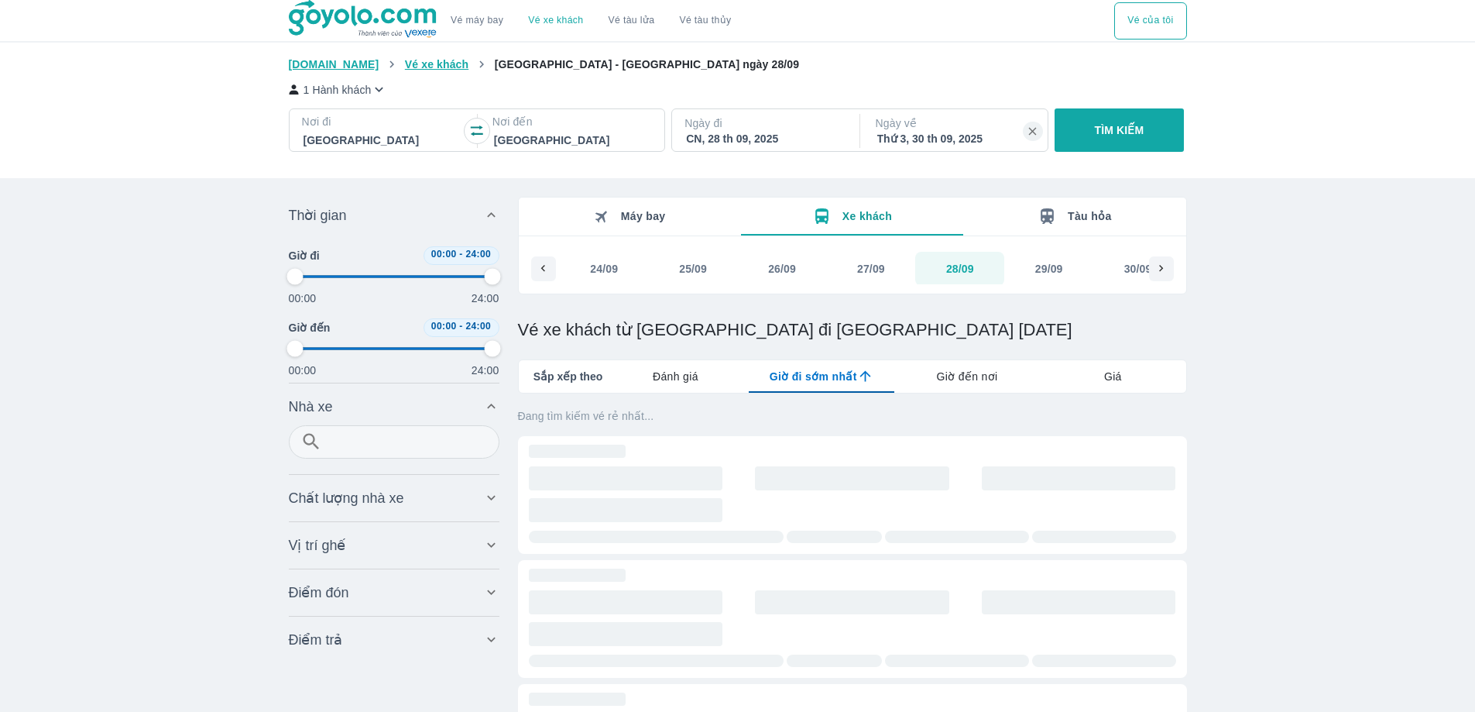
type input "97.9166666666667"
click at [553, 372] on span "Sắp xếp theo" at bounding box center [568, 376] width 70 height 15
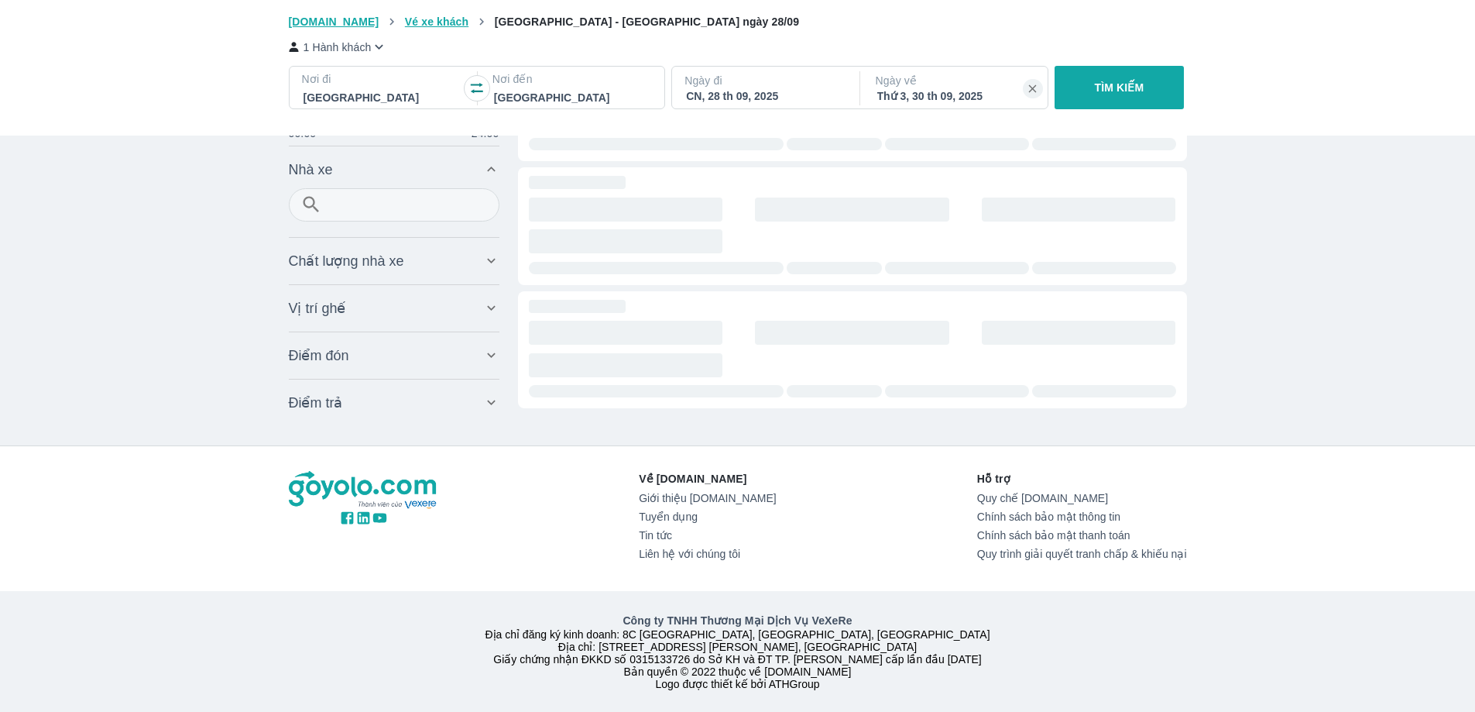
click at [1298, 446] on div "Về Goyolo.com Giới thiệu Goyolo.com Tuyển dụng Tin tức Liên hệ với chúng tôi Hỗ…" at bounding box center [737, 579] width 1475 height 266
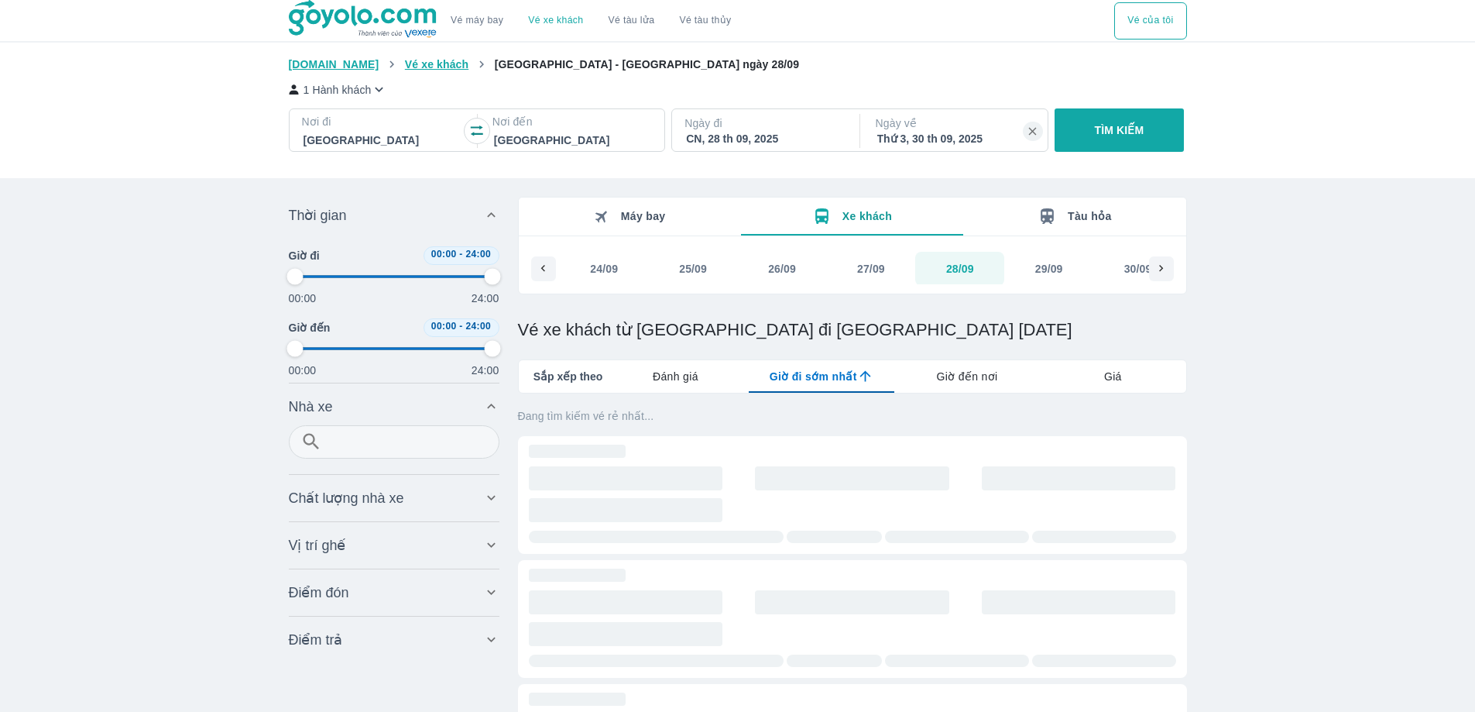
click at [761, 273] on button "26/09" at bounding box center [782, 269] width 89 height 34
type input "97.9166666666667"
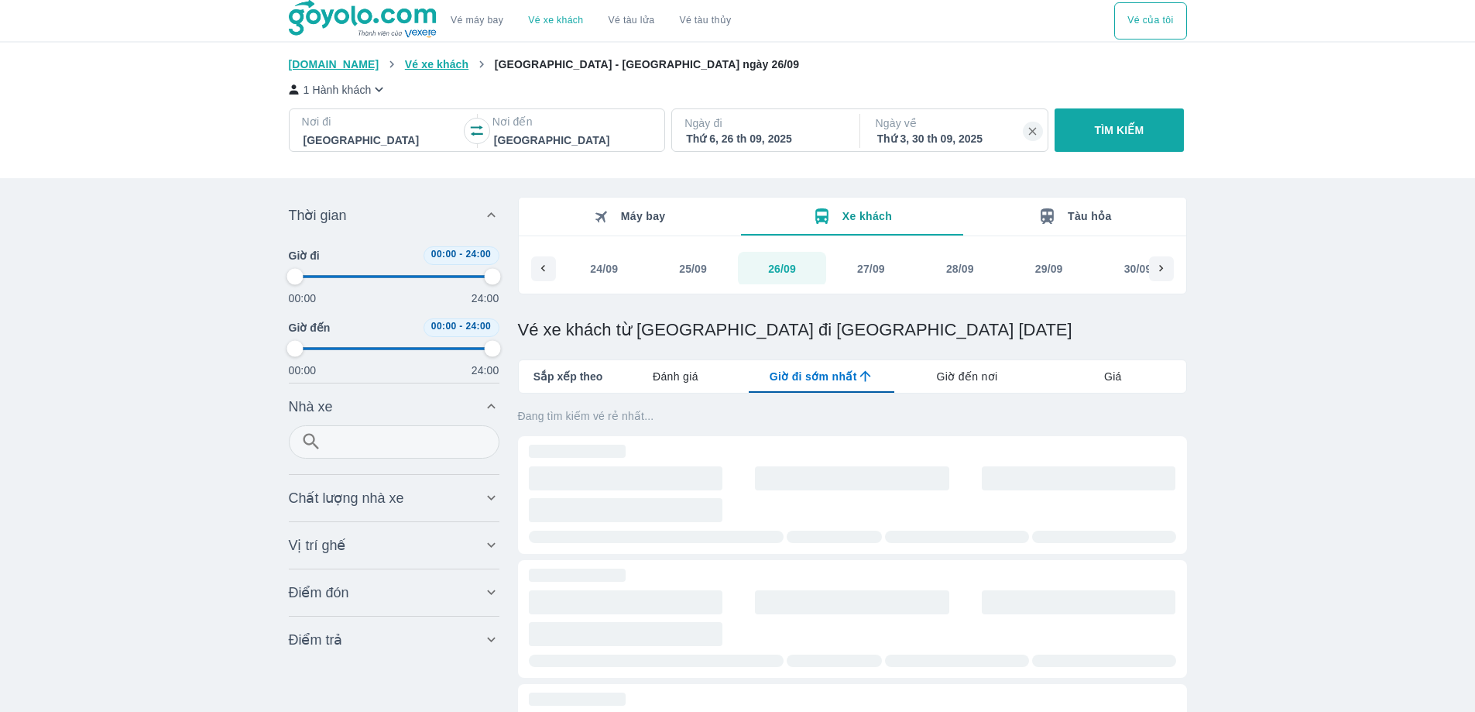
type input "97.9166666666667"
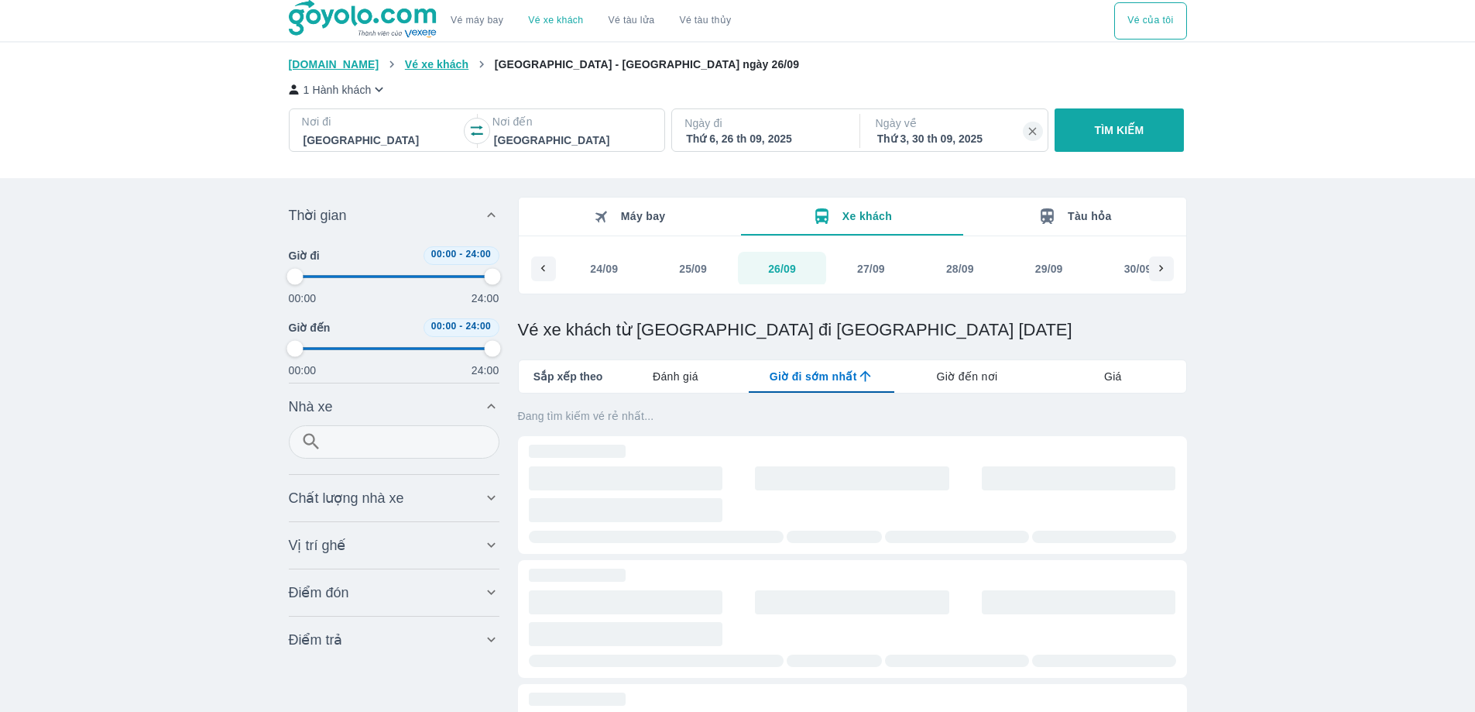
type input "97.9166666666667"
click at [1130, 276] on div "30/09" at bounding box center [1138, 268] width 28 height 15
type input "97.9166666666667"
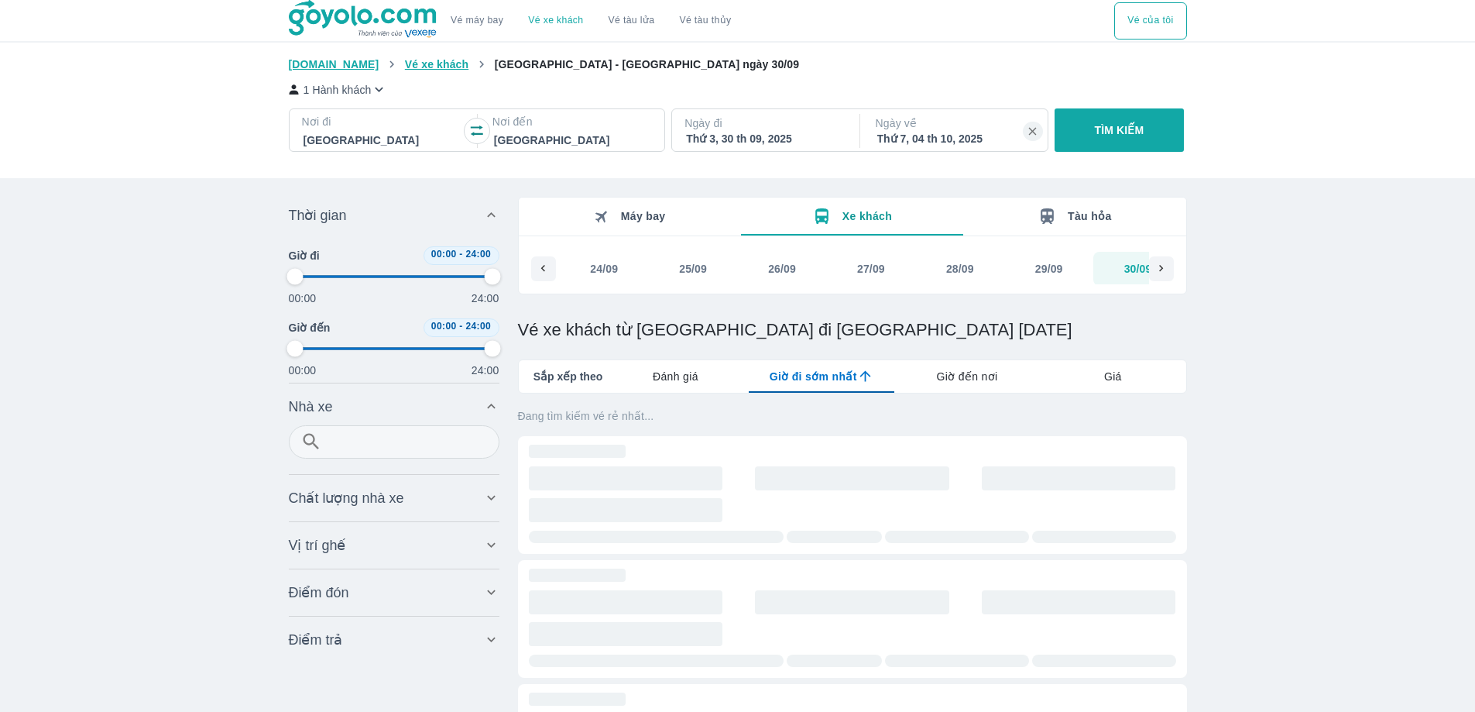
type input "97.9166666666667"
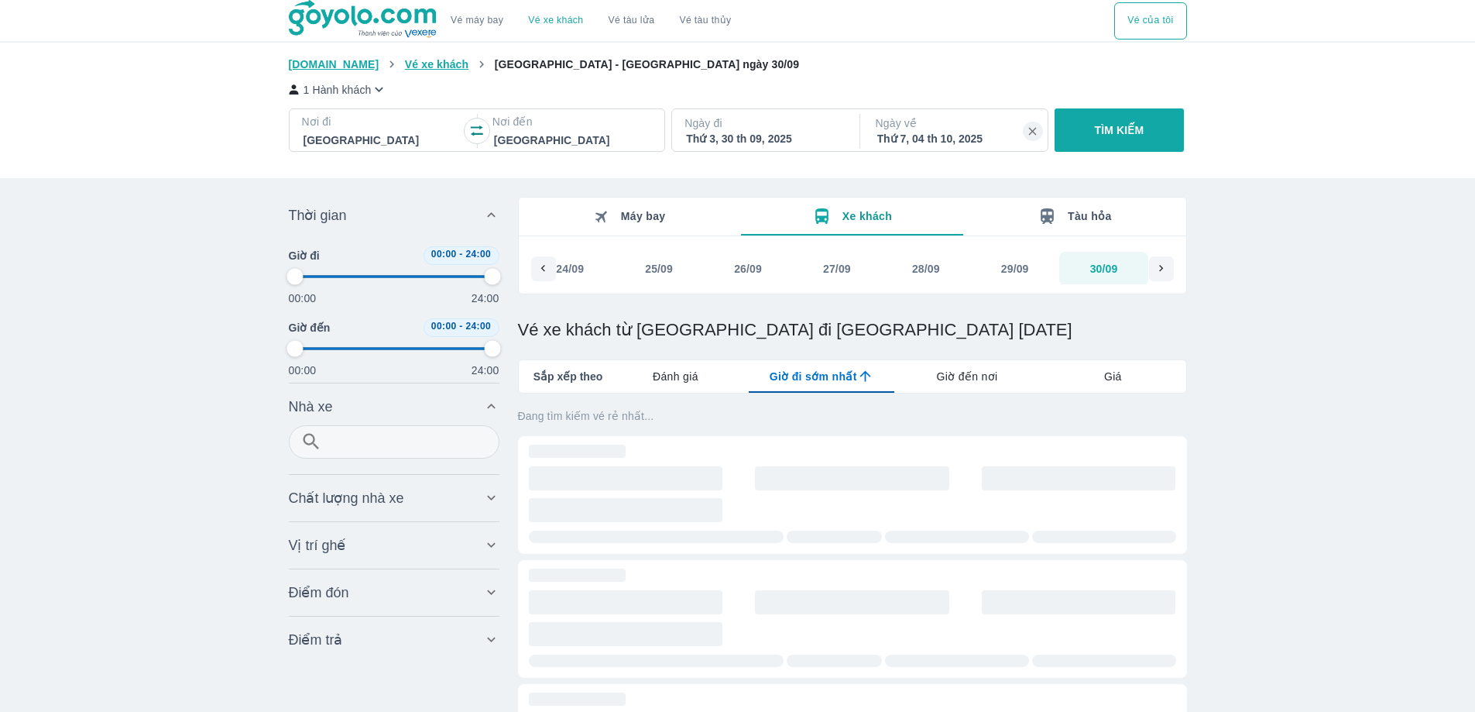
type input "97.9166666666667"
drag, startPoint x: 664, startPoint y: 272, endPoint x: 942, endPoint y: 294, distance: 279.7
click at [942, 294] on div "Máy bay Xe khách Tàu hỏa 21/08 22/08 23/08 24/08 25/08 26/08 27/08 28/08 29/08 …" at bounding box center [852, 246] width 669 height 98
click at [575, 268] on div "24/09" at bounding box center [570, 268] width 28 height 15
type input "97.9166666666667"
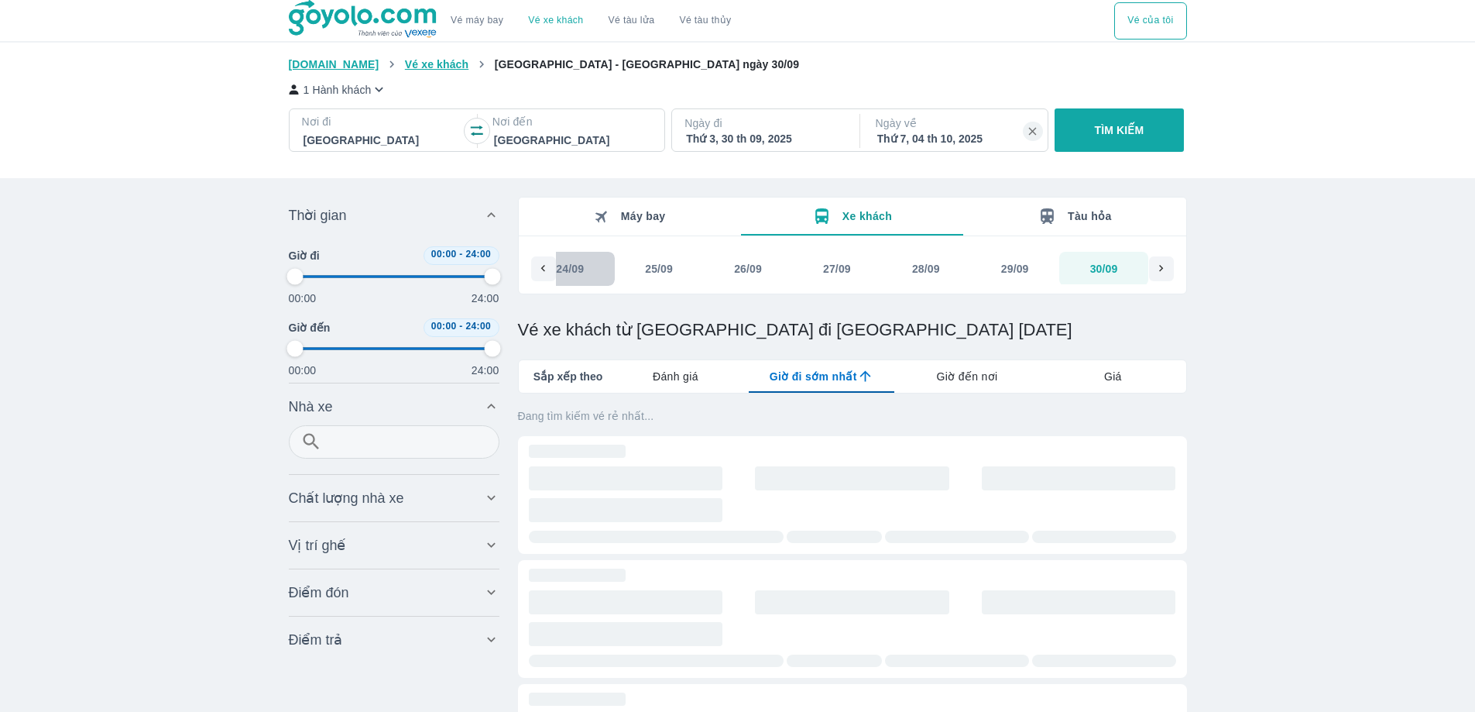
type input "97.9166666666667"
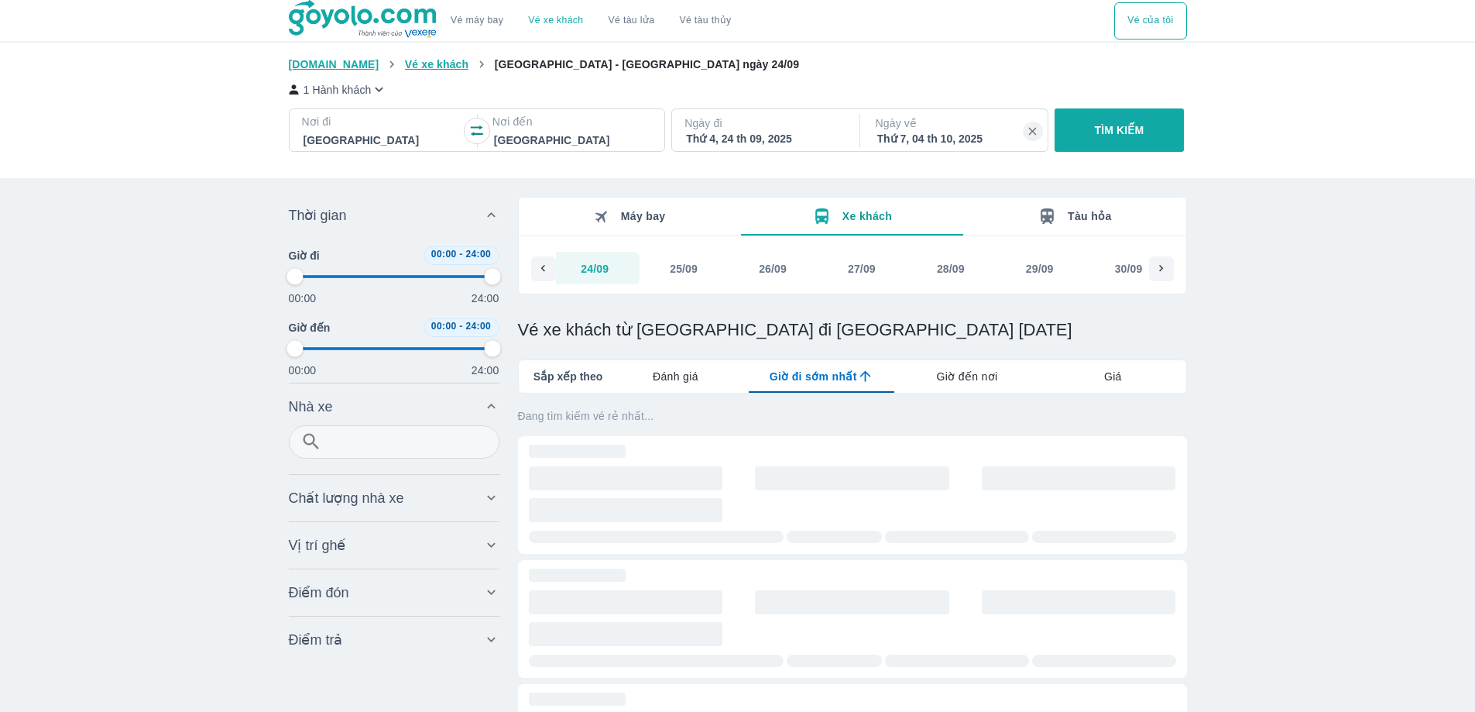
type input "97.9166666666667"
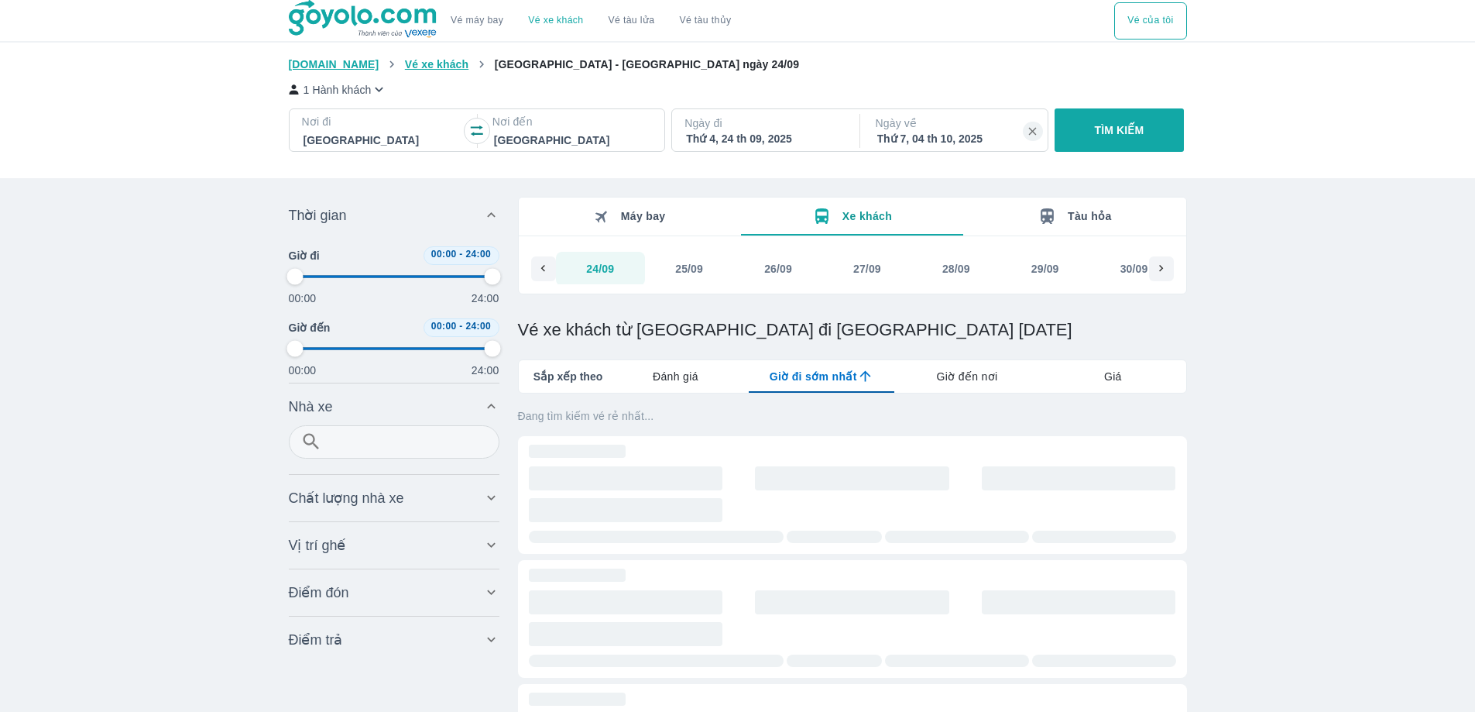
type input "97.9166666666667"
drag, startPoint x: 604, startPoint y: 268, endPoint x: 784, endPoint y: 263, distance: 180.5
click at [694, 279] on button "25/09" at bounding box center [689, 269] width 89 height 34
type input "97.9166666666667"
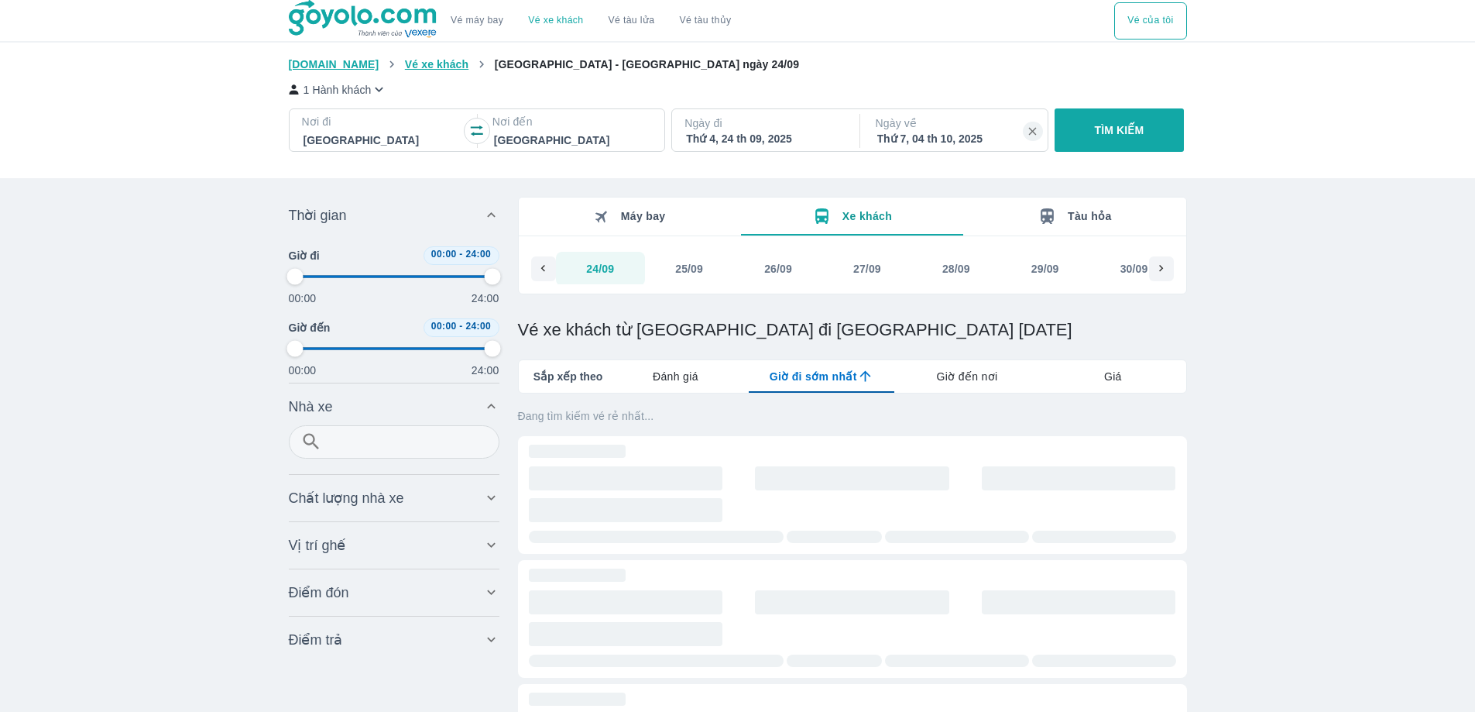
type input "97.9166666666667"
drag, startPoint x: 636, startPoint y: 272, endPoint x: 719, endPoint y: 228, distance: 93.9
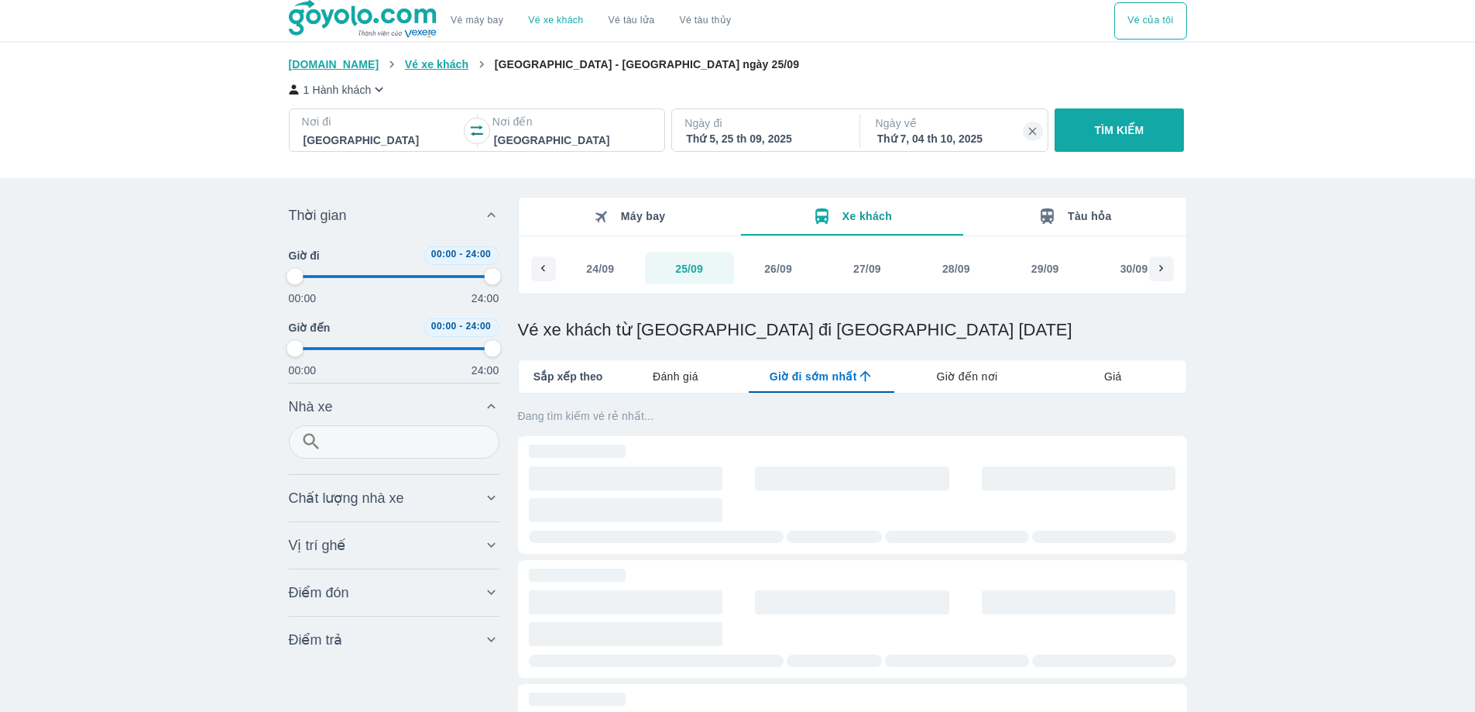
click at [750, 136] on div "Thứ 5, 25 th 09, 2025" at bounding box center [764, 138] width 156 height 15
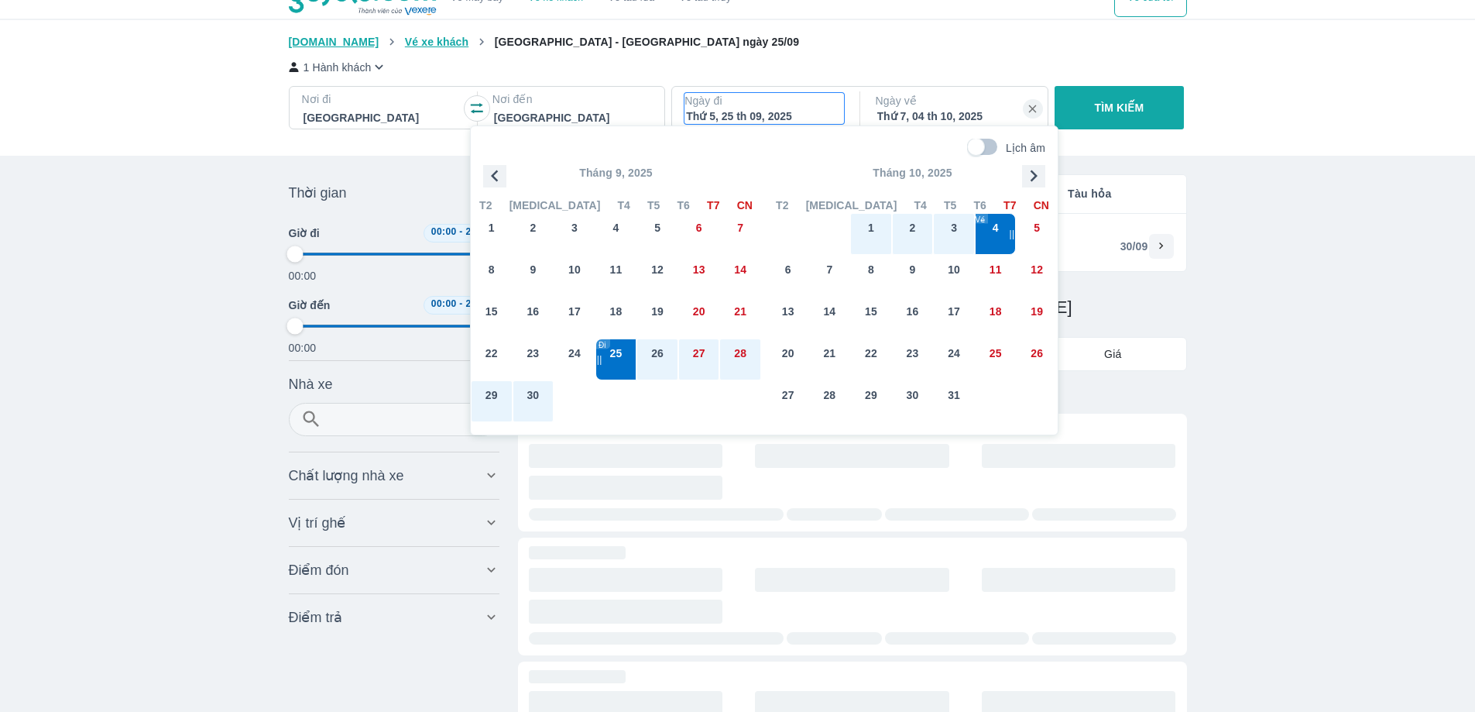
type input "97.9166666666667"
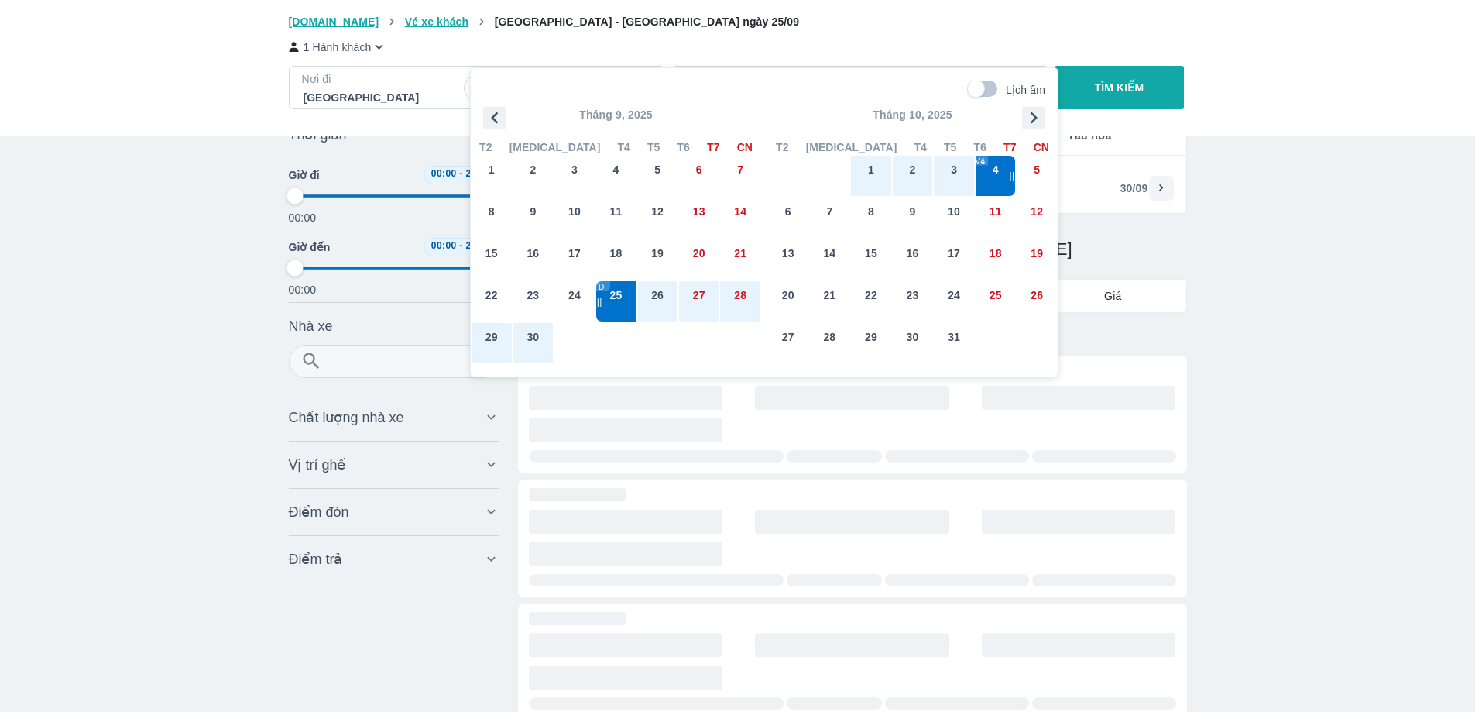
type input "97.9166666666667"
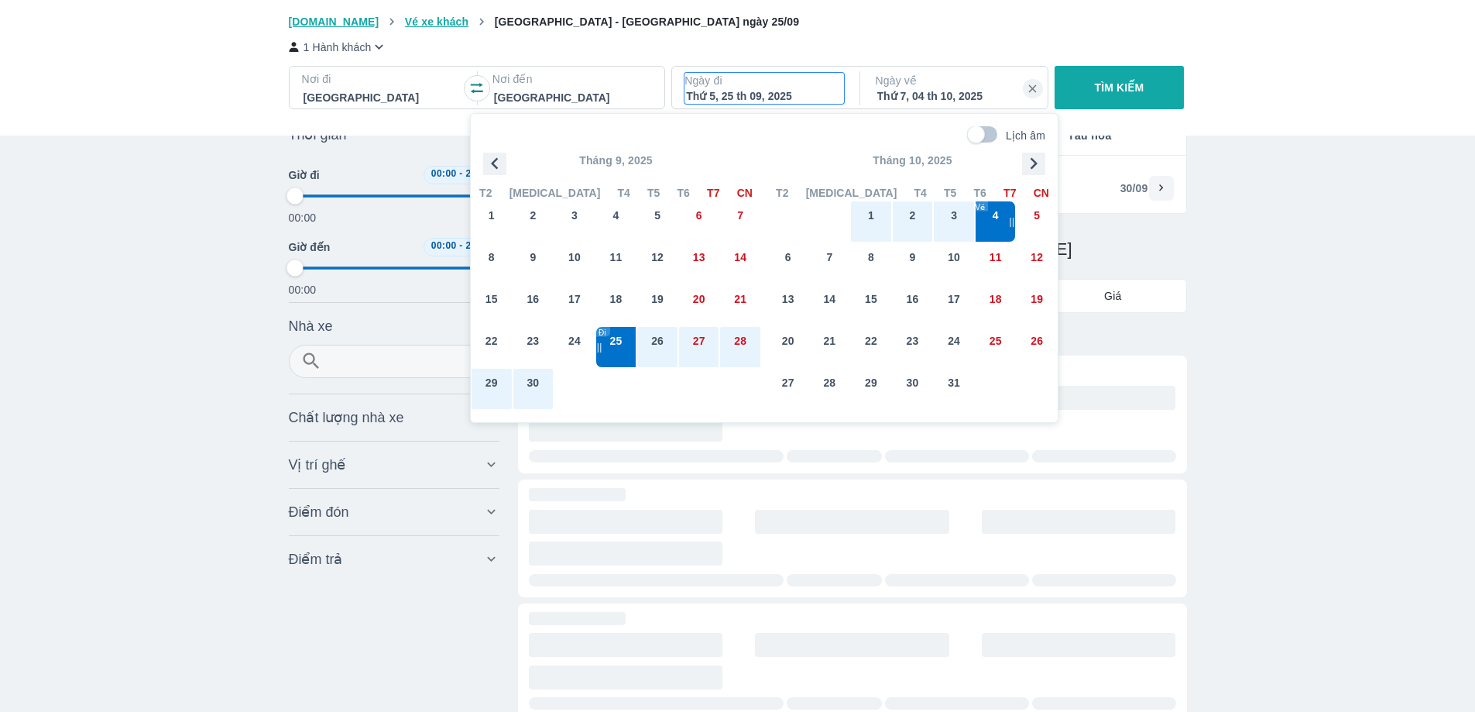
scroll to position [89, 0]
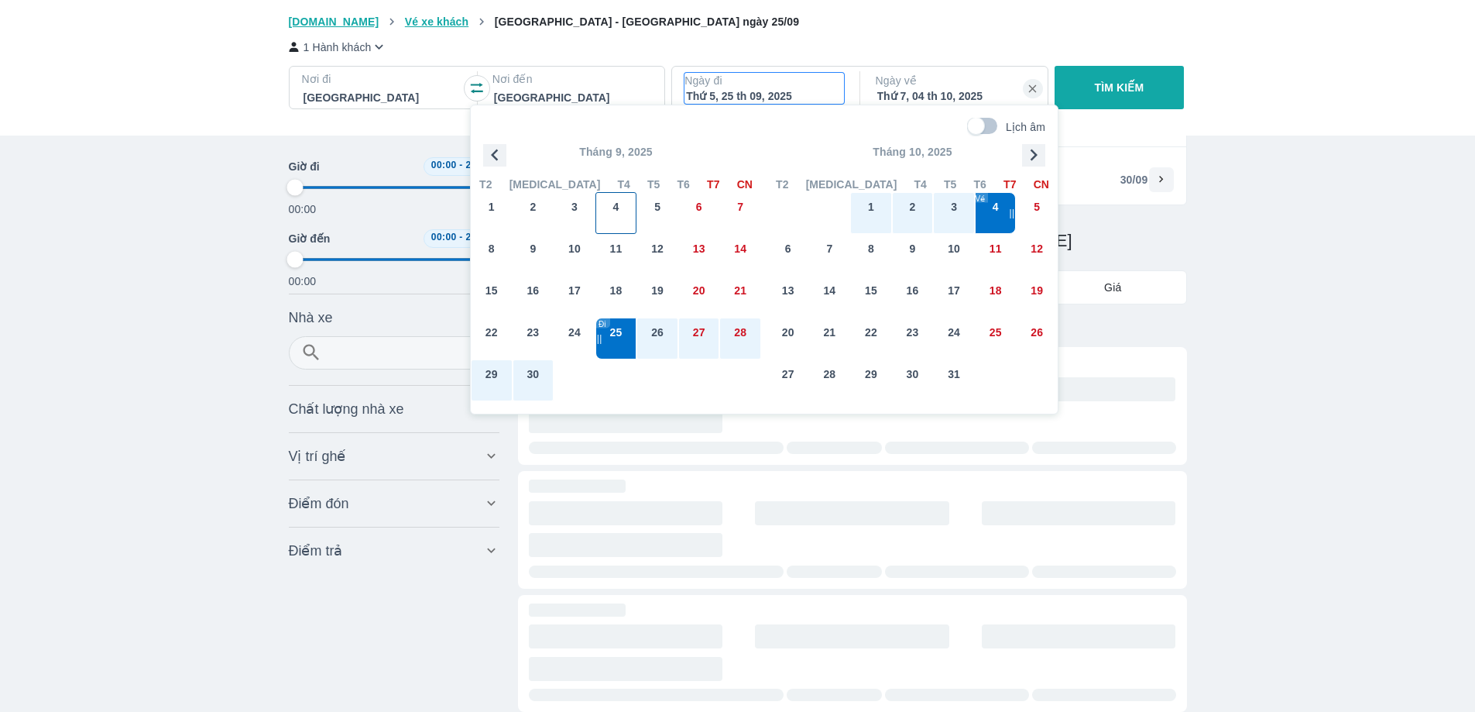
type input "97.9166666666667"
click at [573, 213] on span "3" at bounding box center [574, 206] width 6 height 15
type input "97.9166666666667"
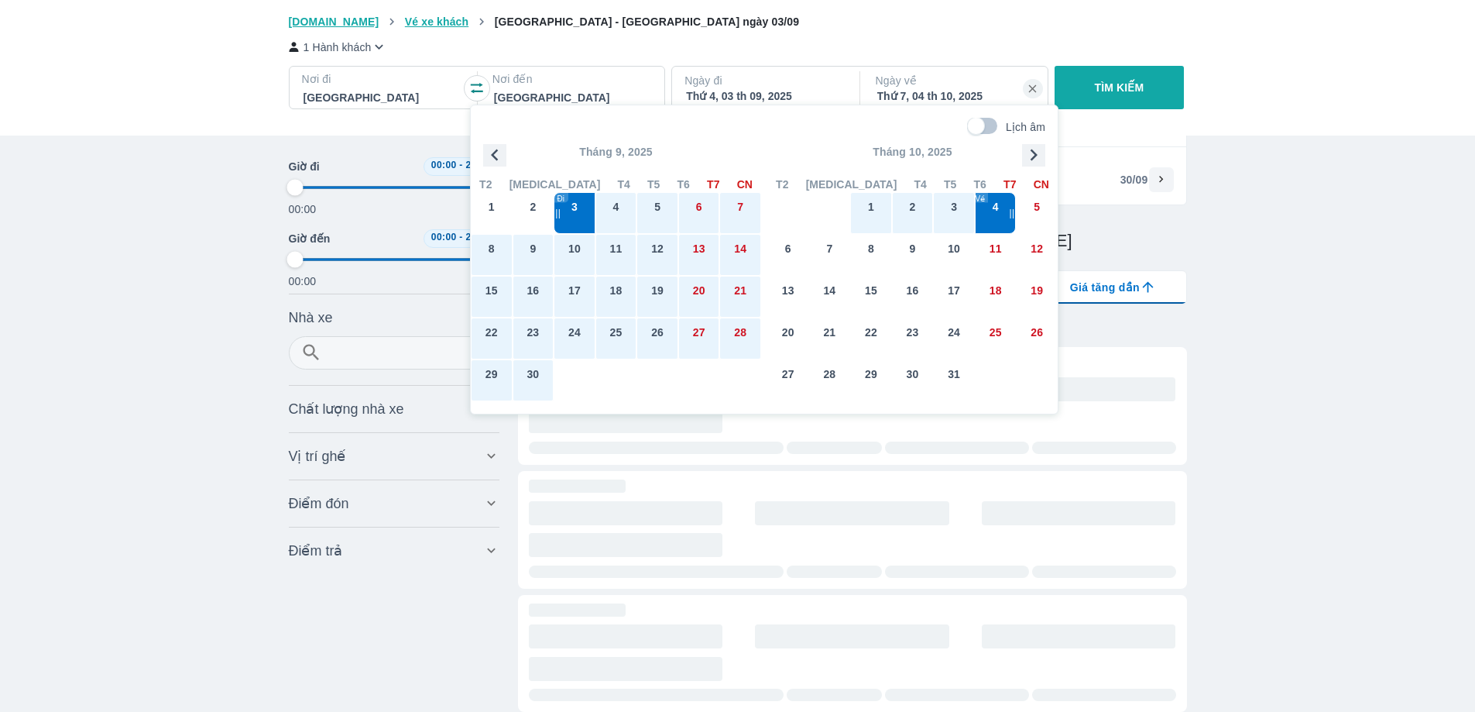
type input "97.9166666666667"
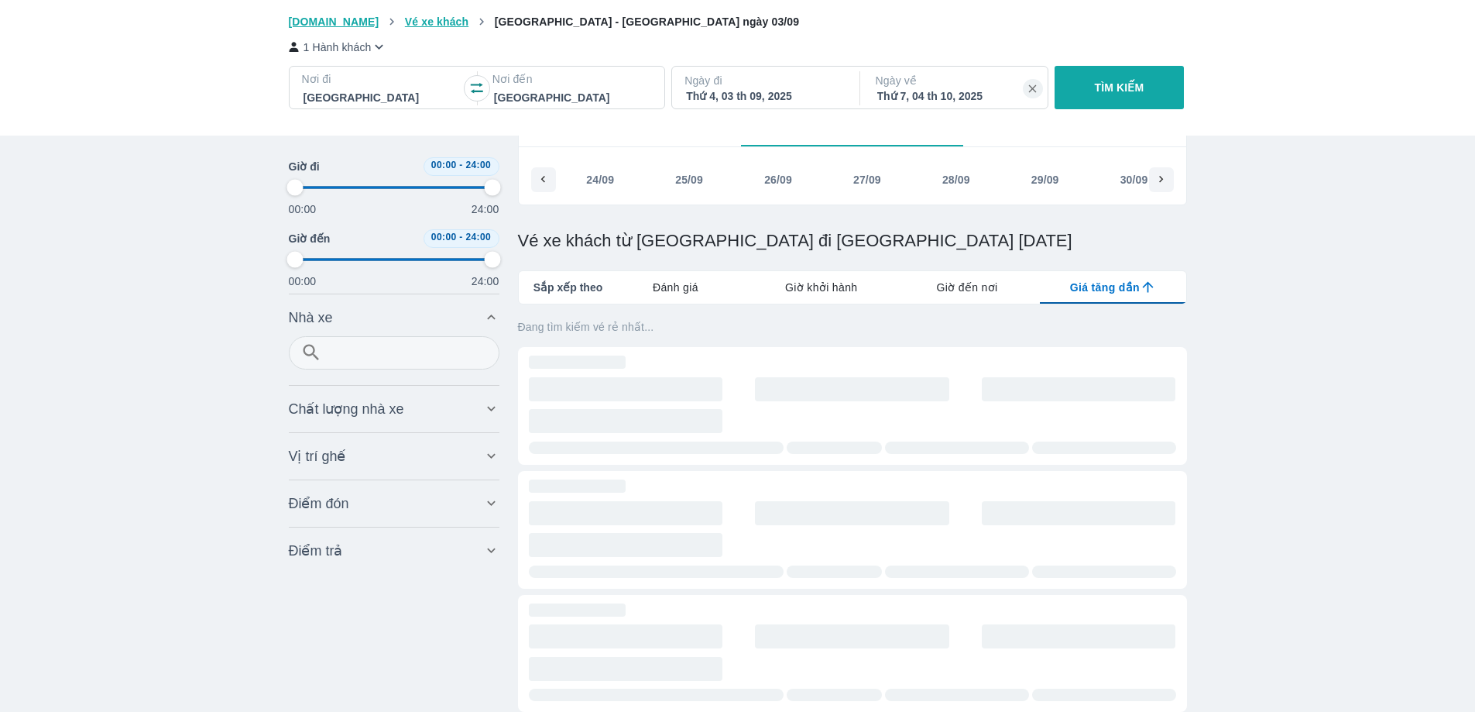
scroll to position [0, 1157]
type input "97.9166666666667"
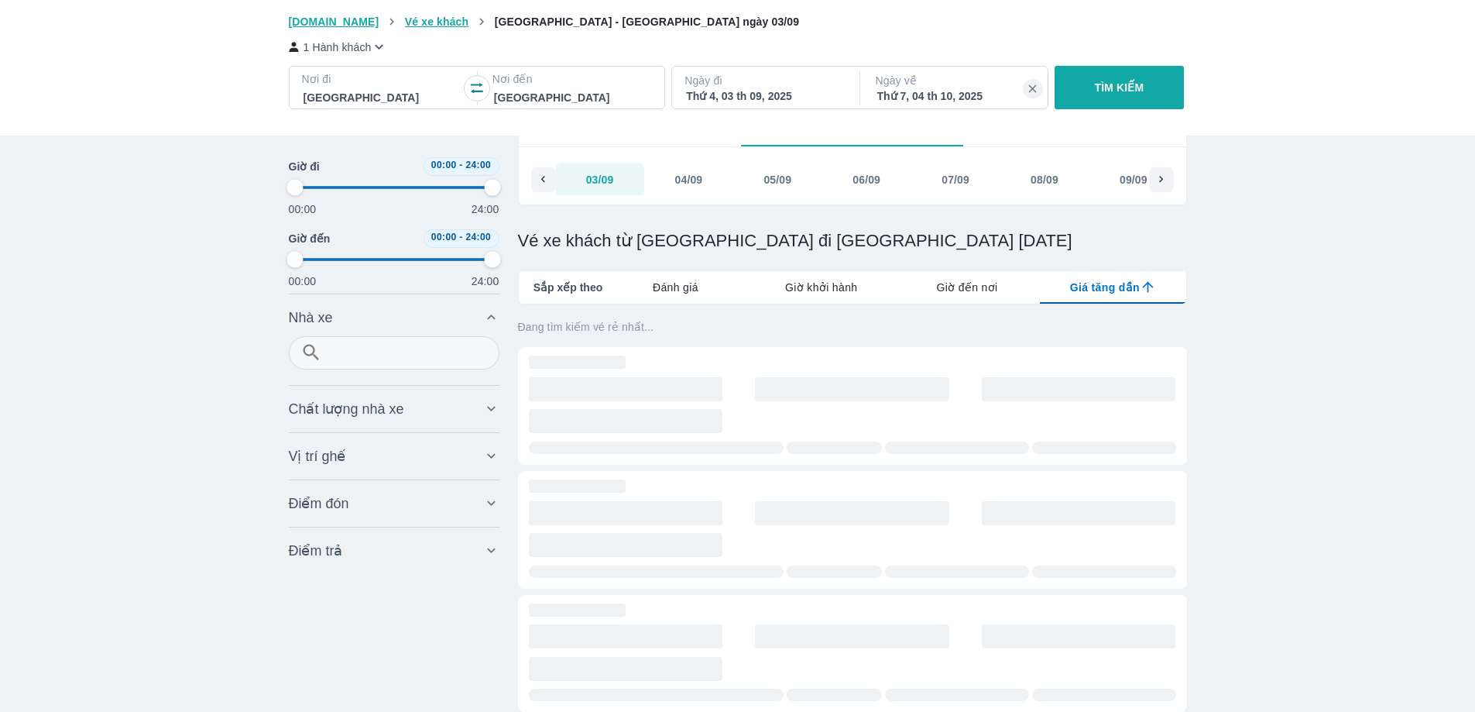
type input "97.9166666666667"
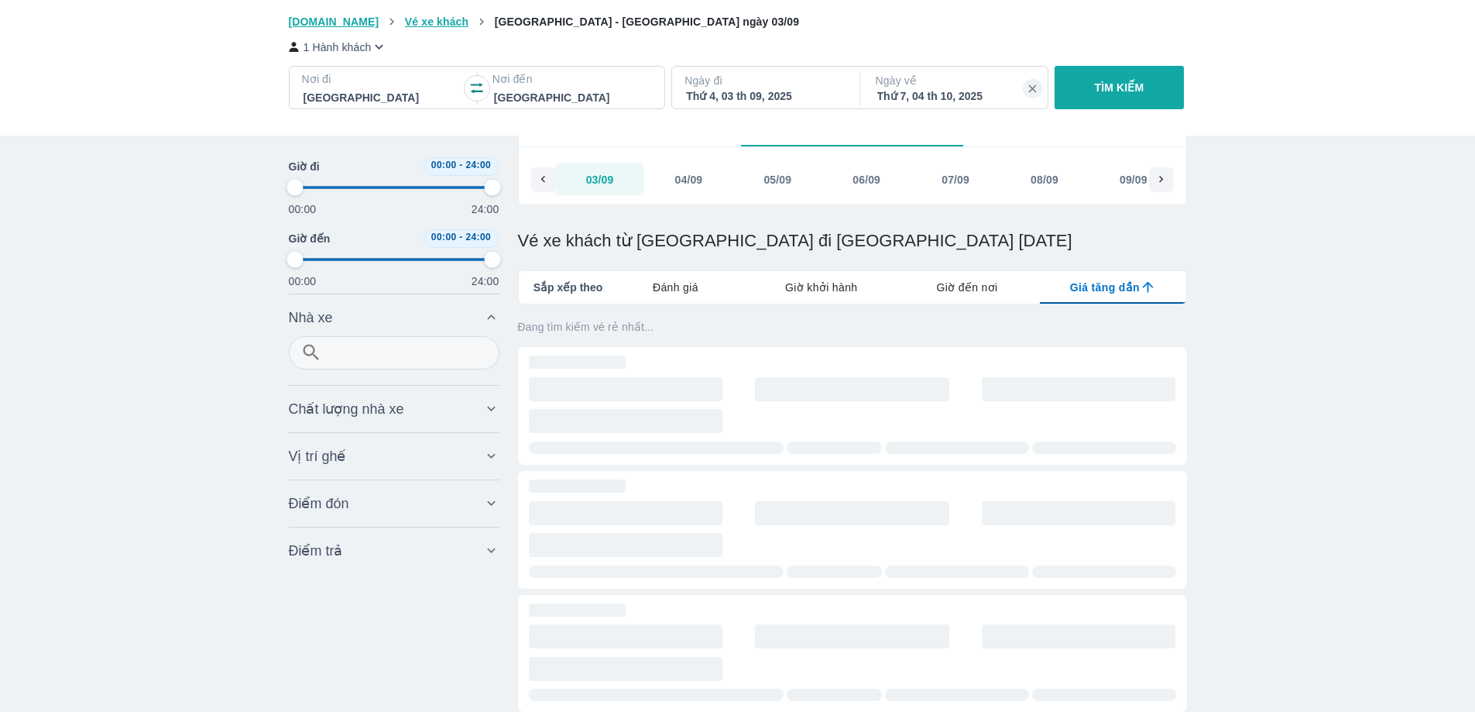
type input "97.9166666666667"
click at [957, 87] on p "Ngày về" at bounding box center [956, 80] width 160 height 15
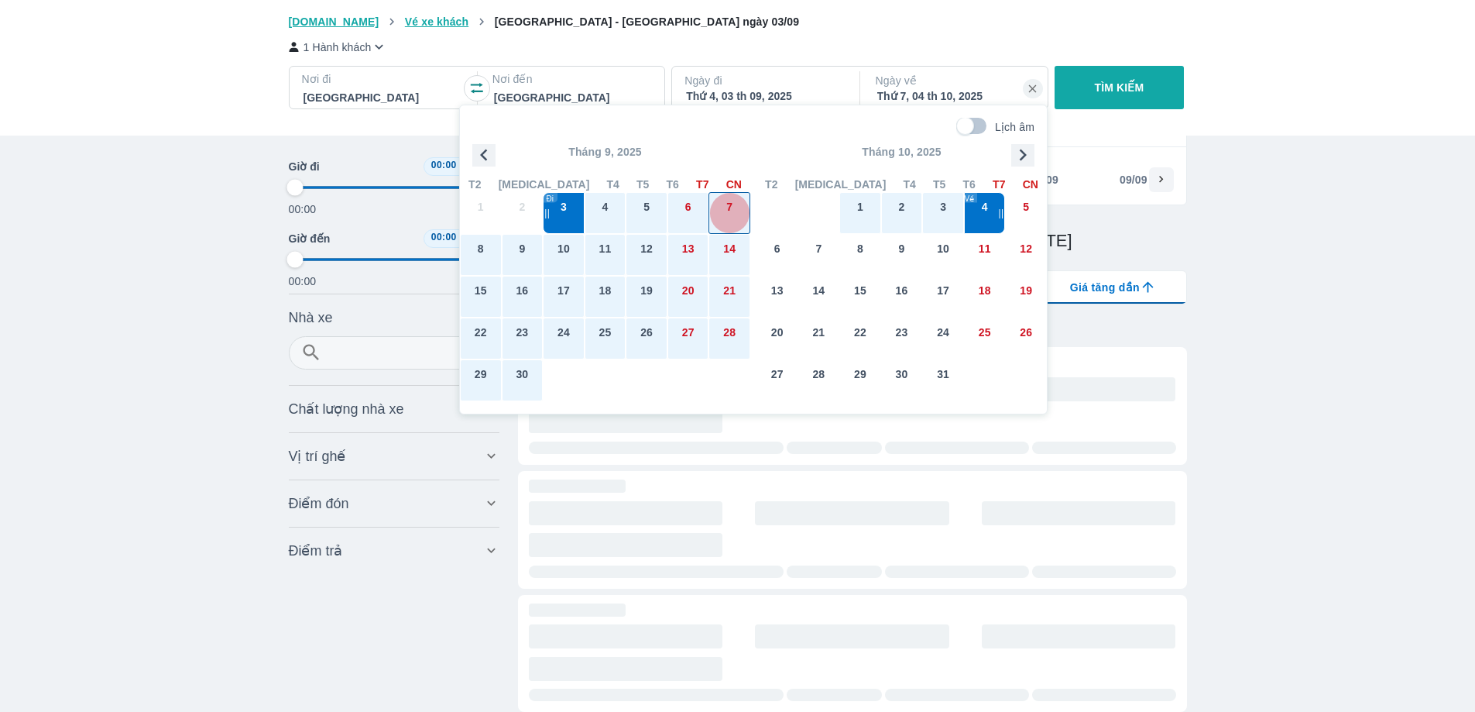
click at [713, 209] on div "7" at bounding box center [729, 213] width 40 height 40
type input "97.9166666666667"
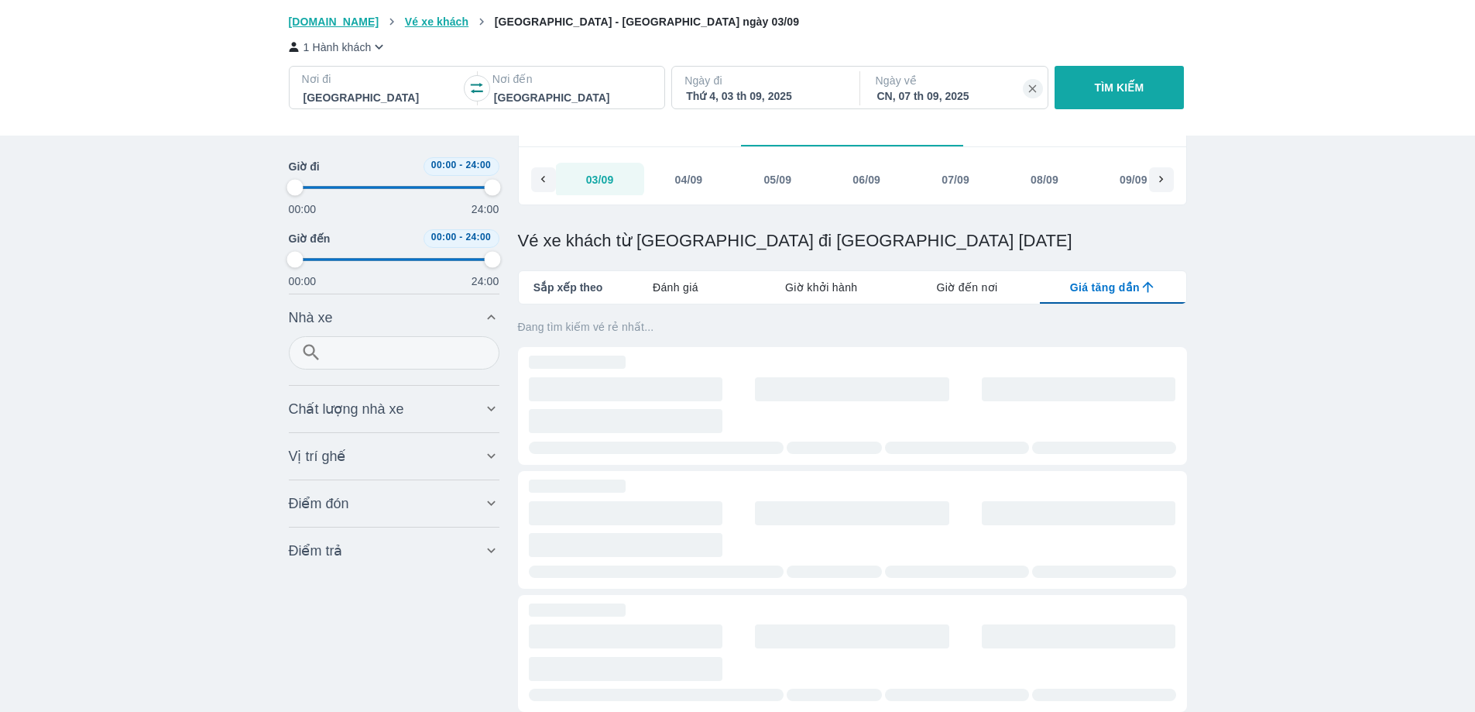
type input "97.9166666666667"
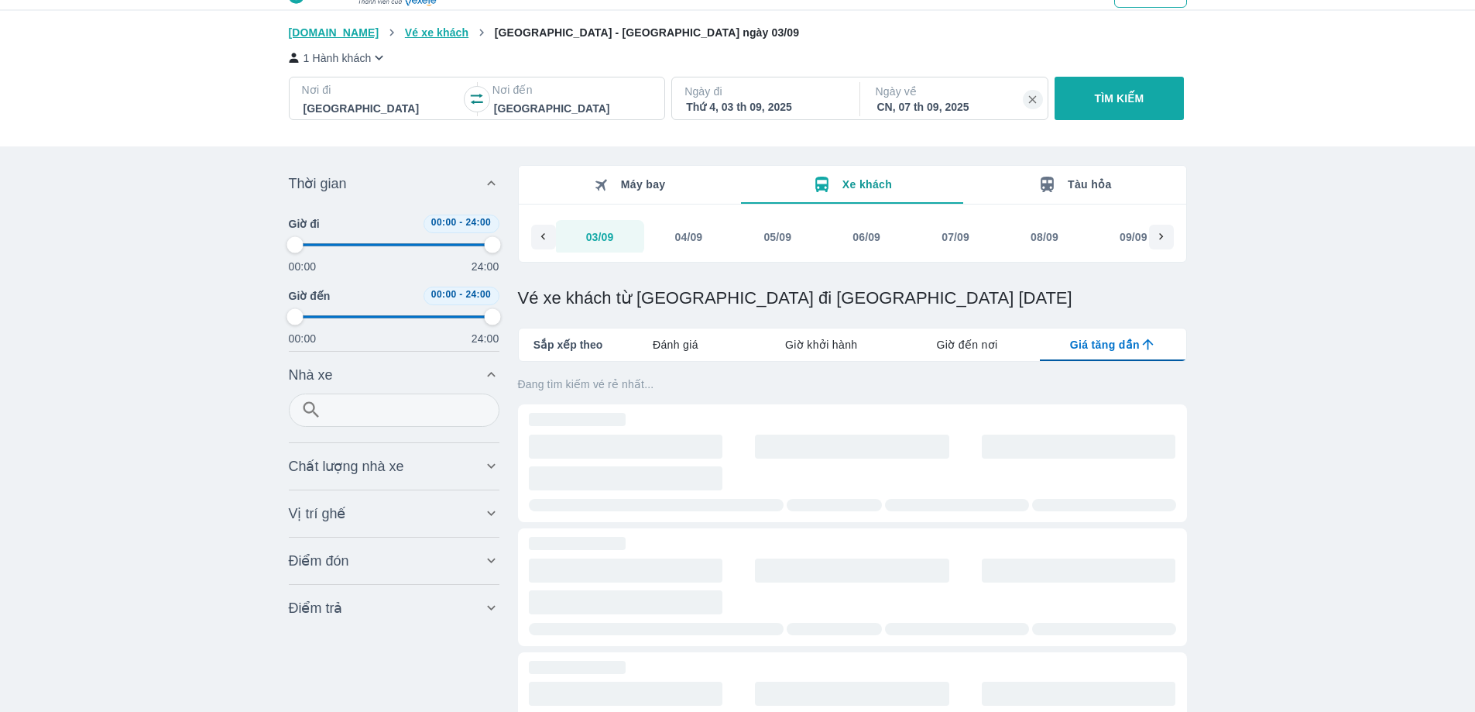
scroll to position [0, 0]
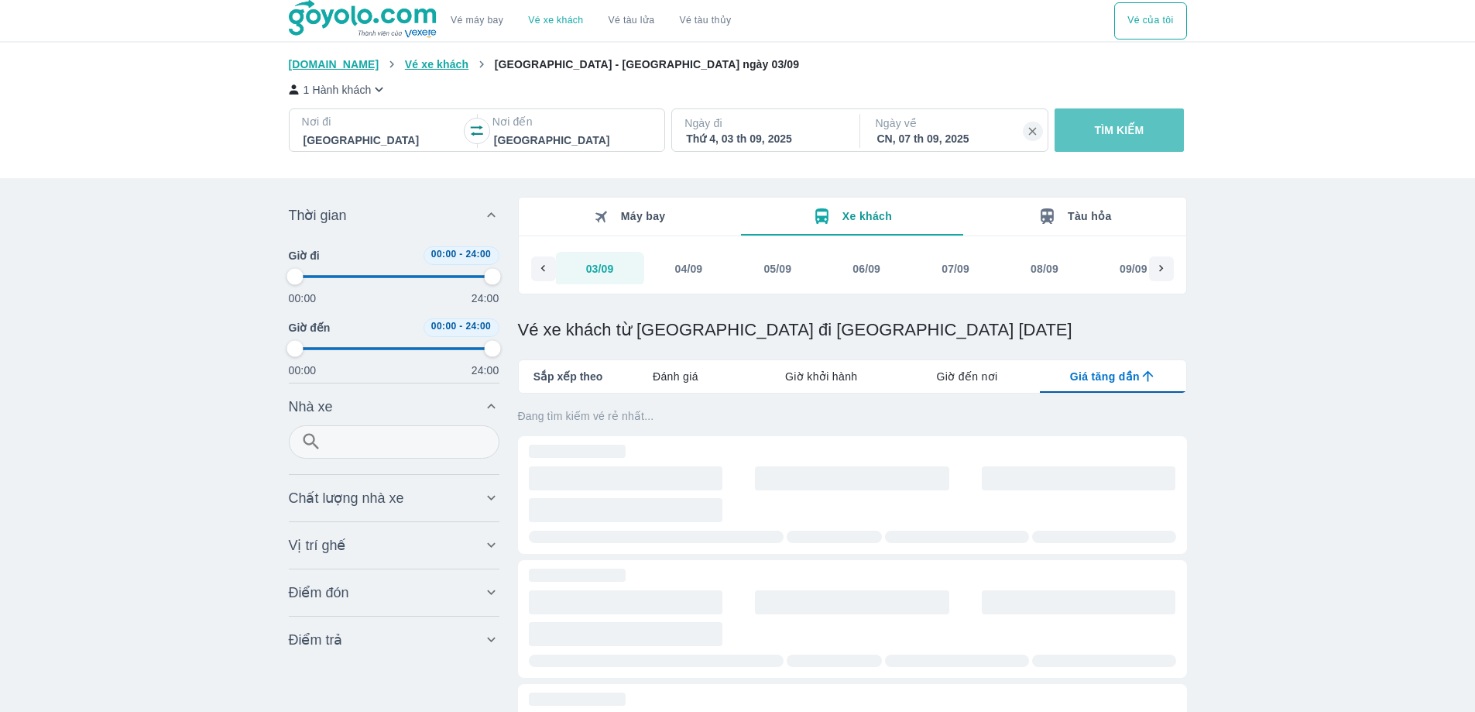
click at [1106, 135] on p "TÌM KIẾM" at bounding box center [1120, 129] width 50 height 15
type input "97.9166666666667"
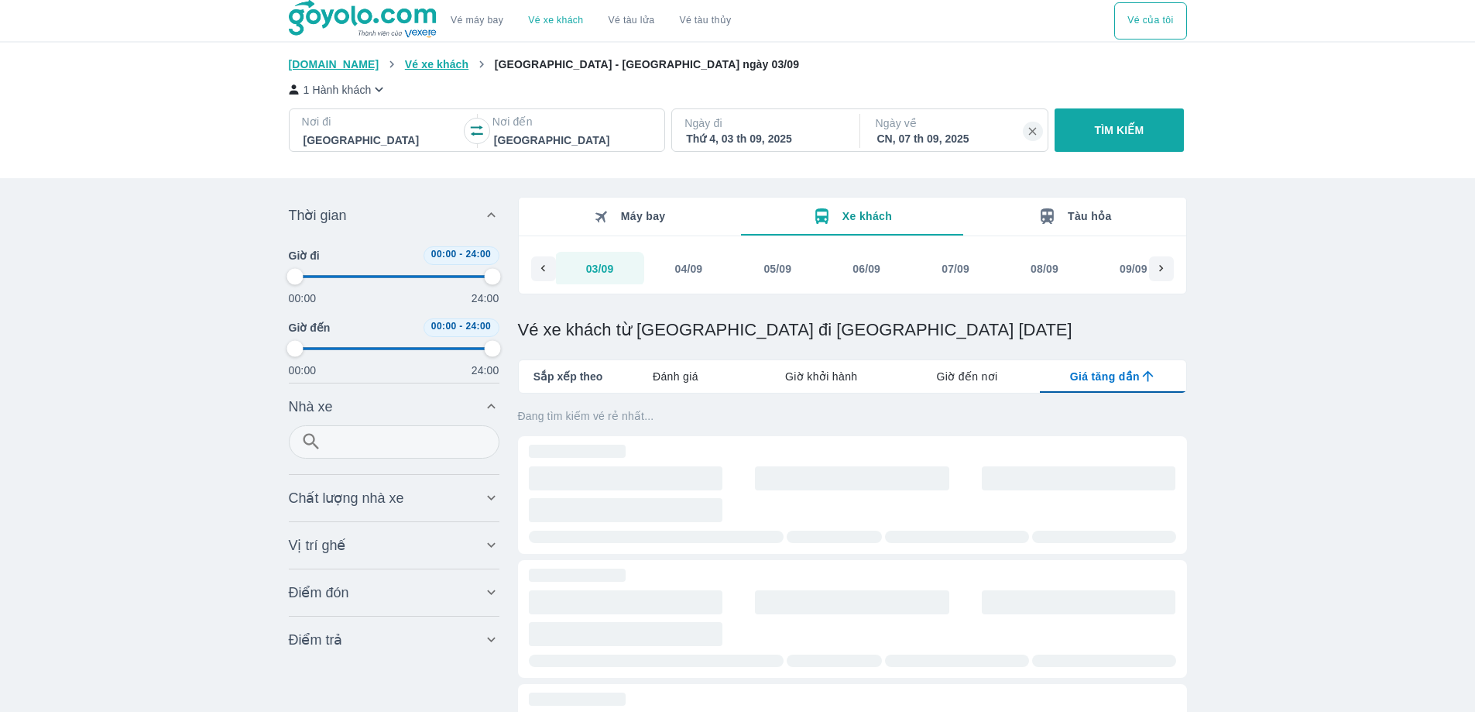
type input "97.9166666666667"
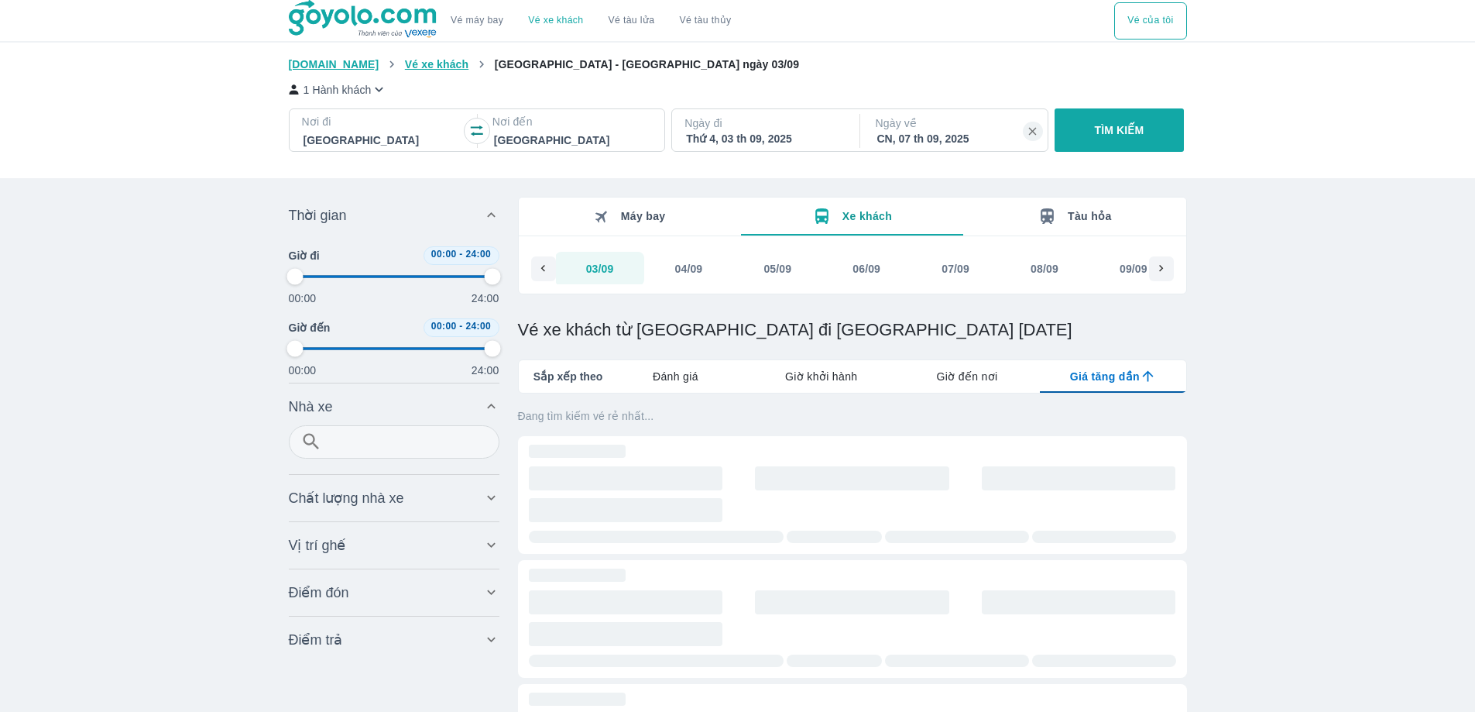
type input "97.9166666666667"
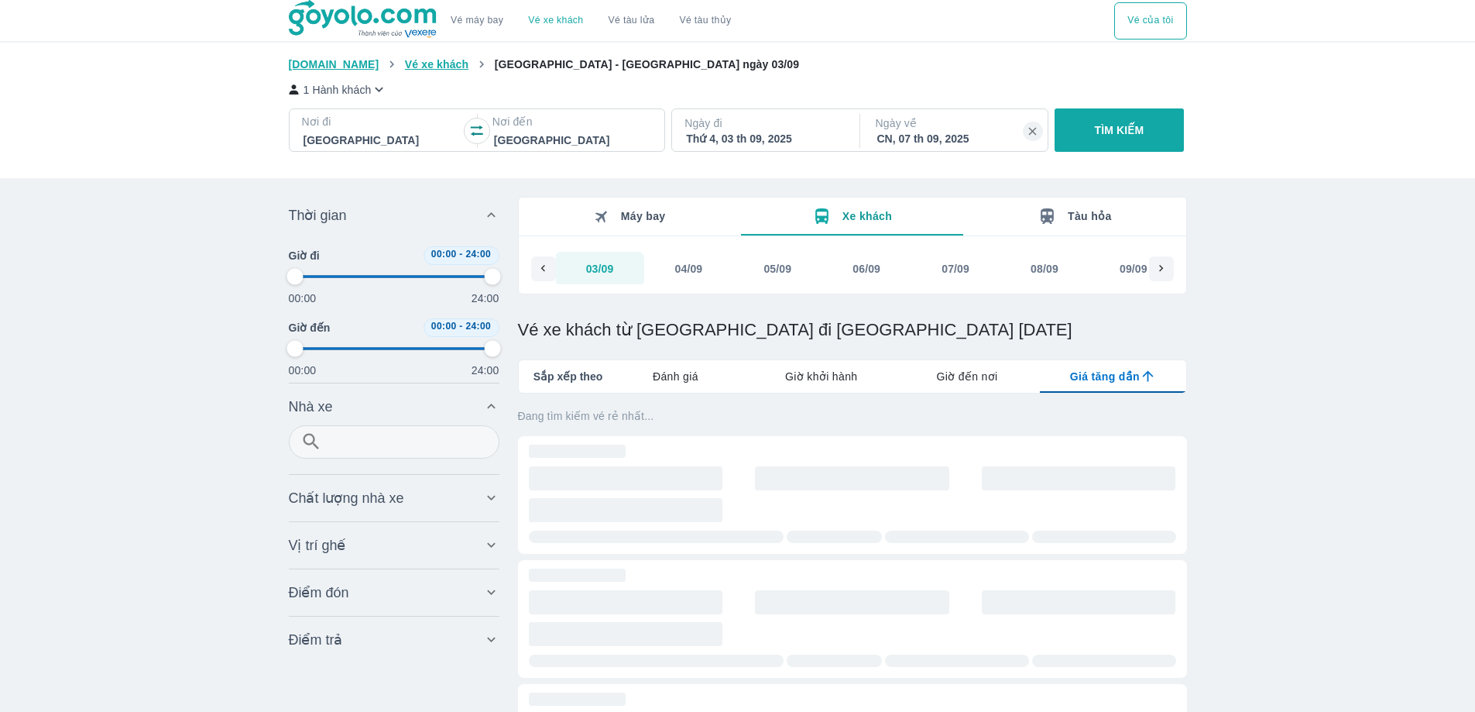
type input "97.9166666666667"
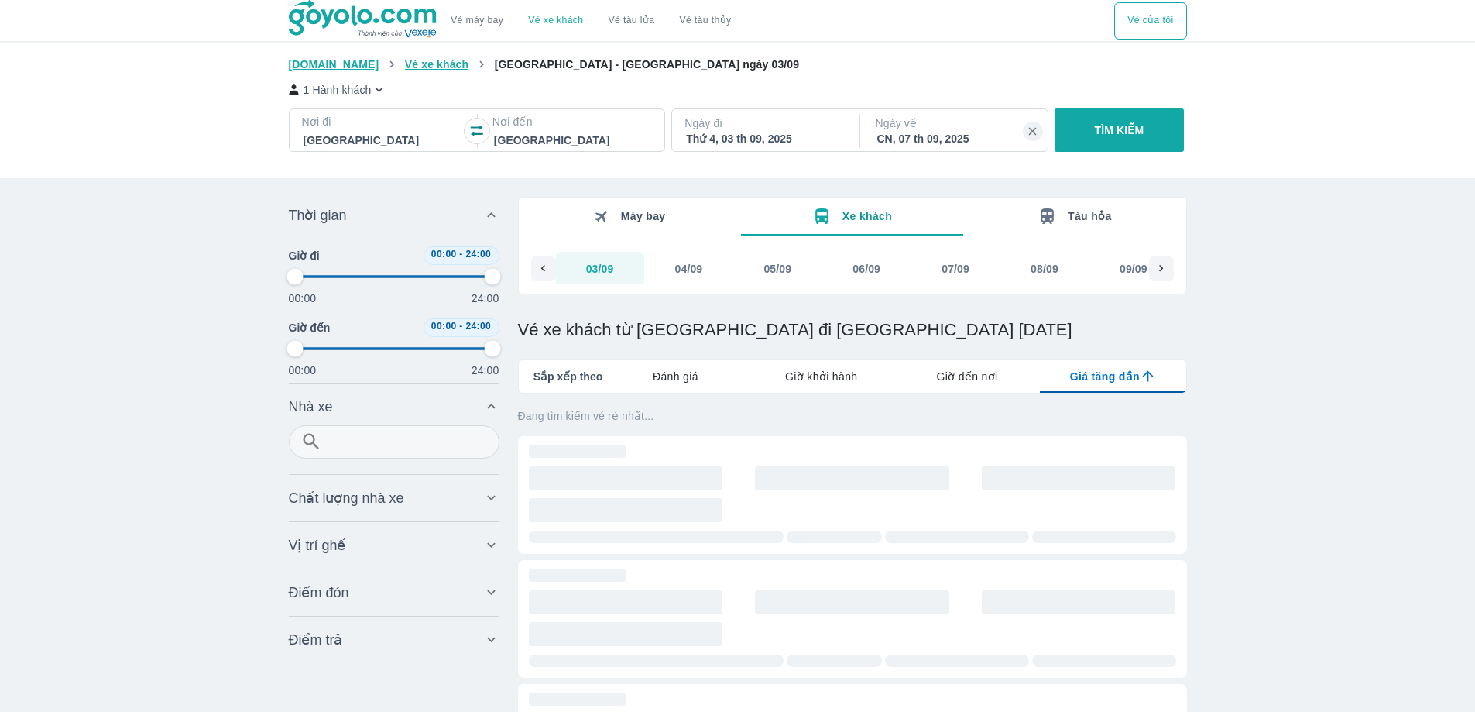
type input "97.9166666666667"
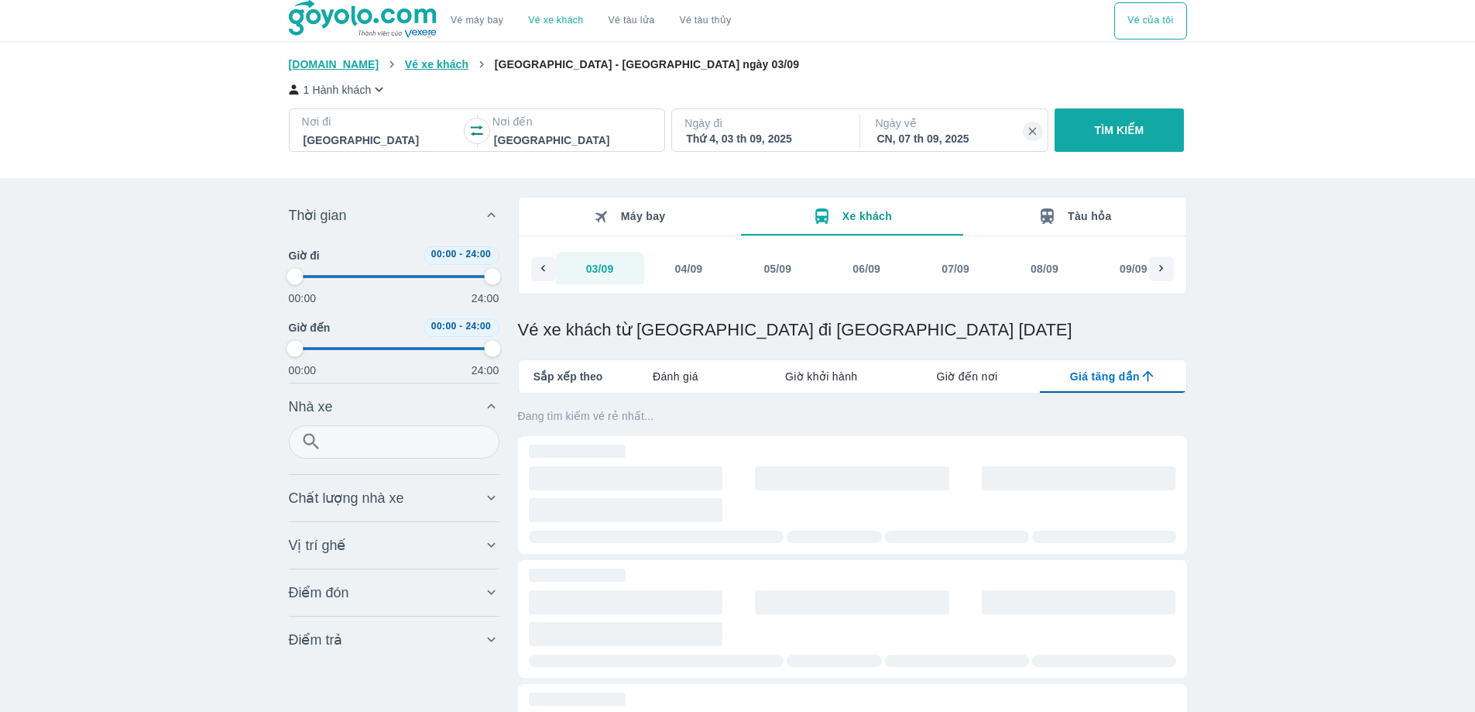
type input "97.9166666666667"
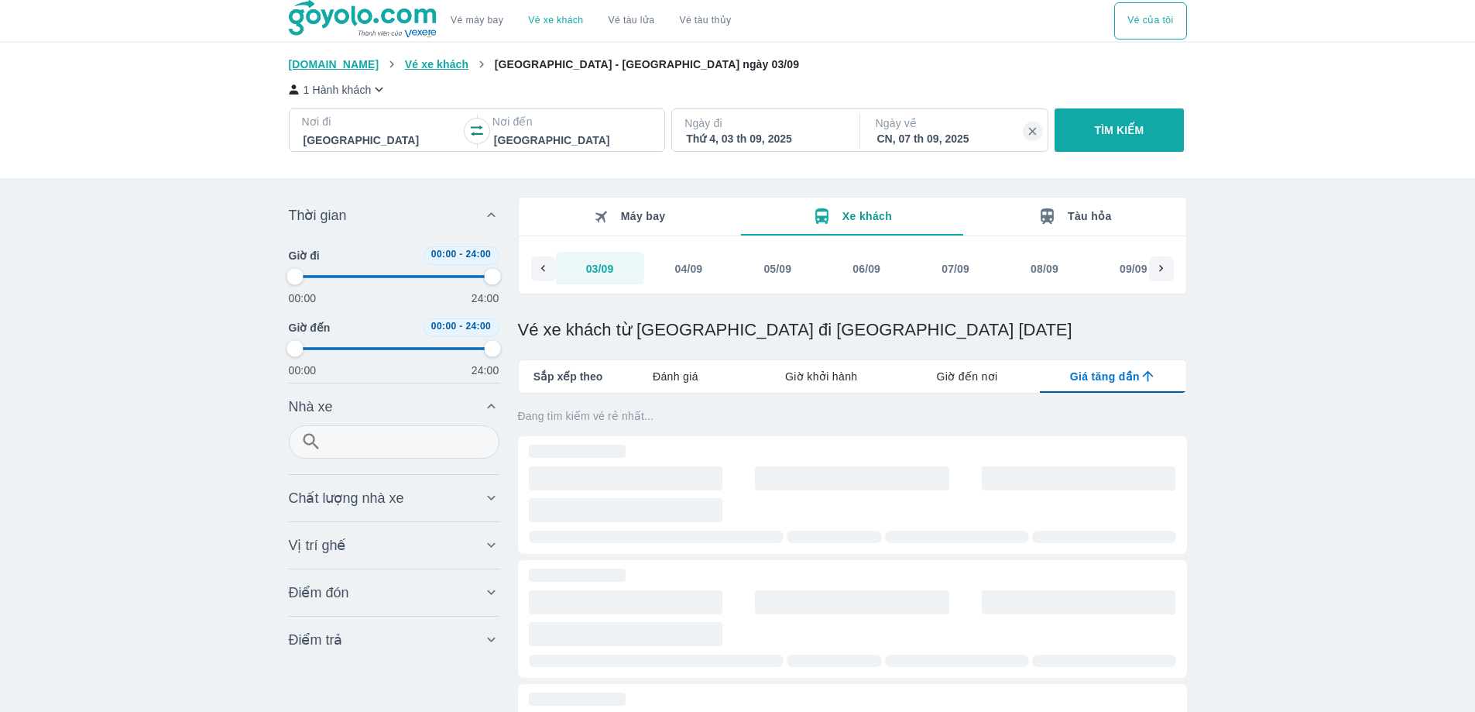
type input "97.9166666666667"
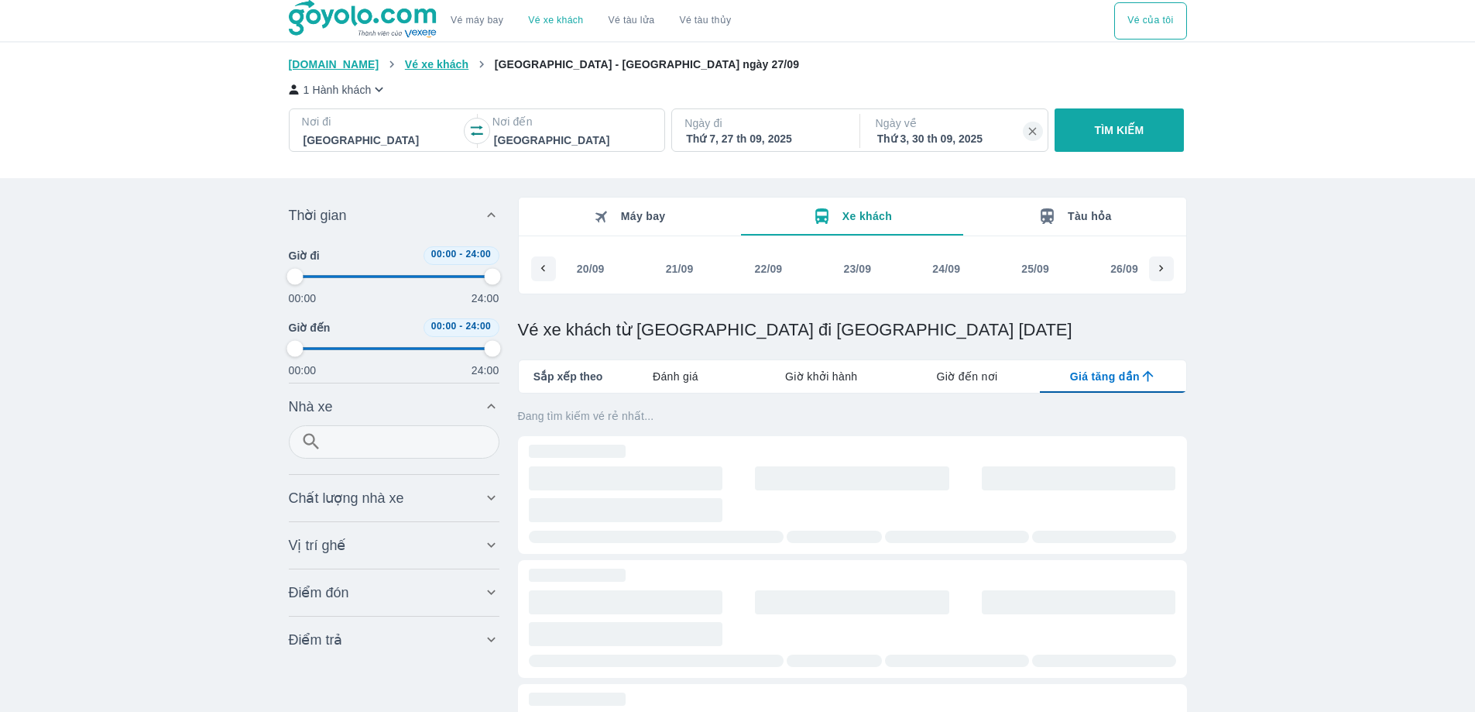
scroll to position [0, 2787]
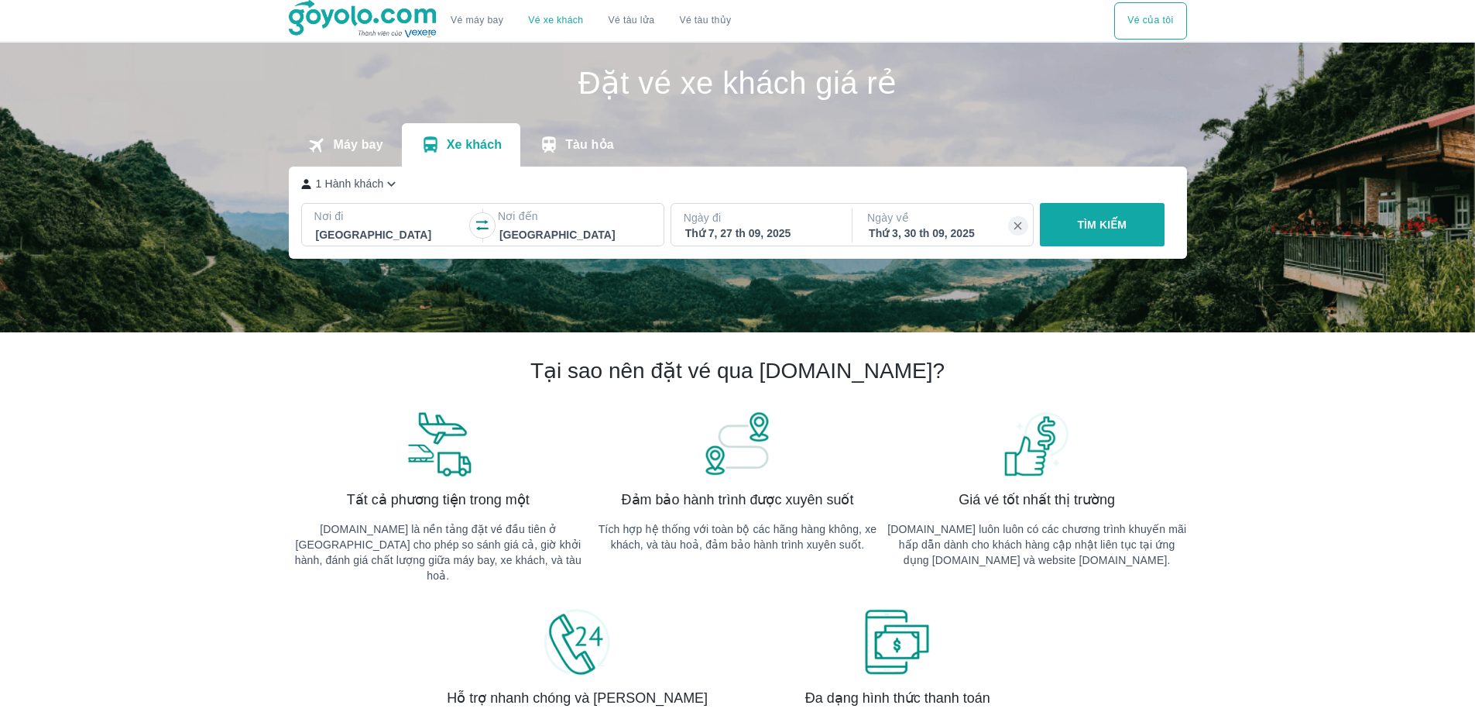
scroll to position [89, 0]
